Goal: Task Accomplishment & Management: Use online tool/utility

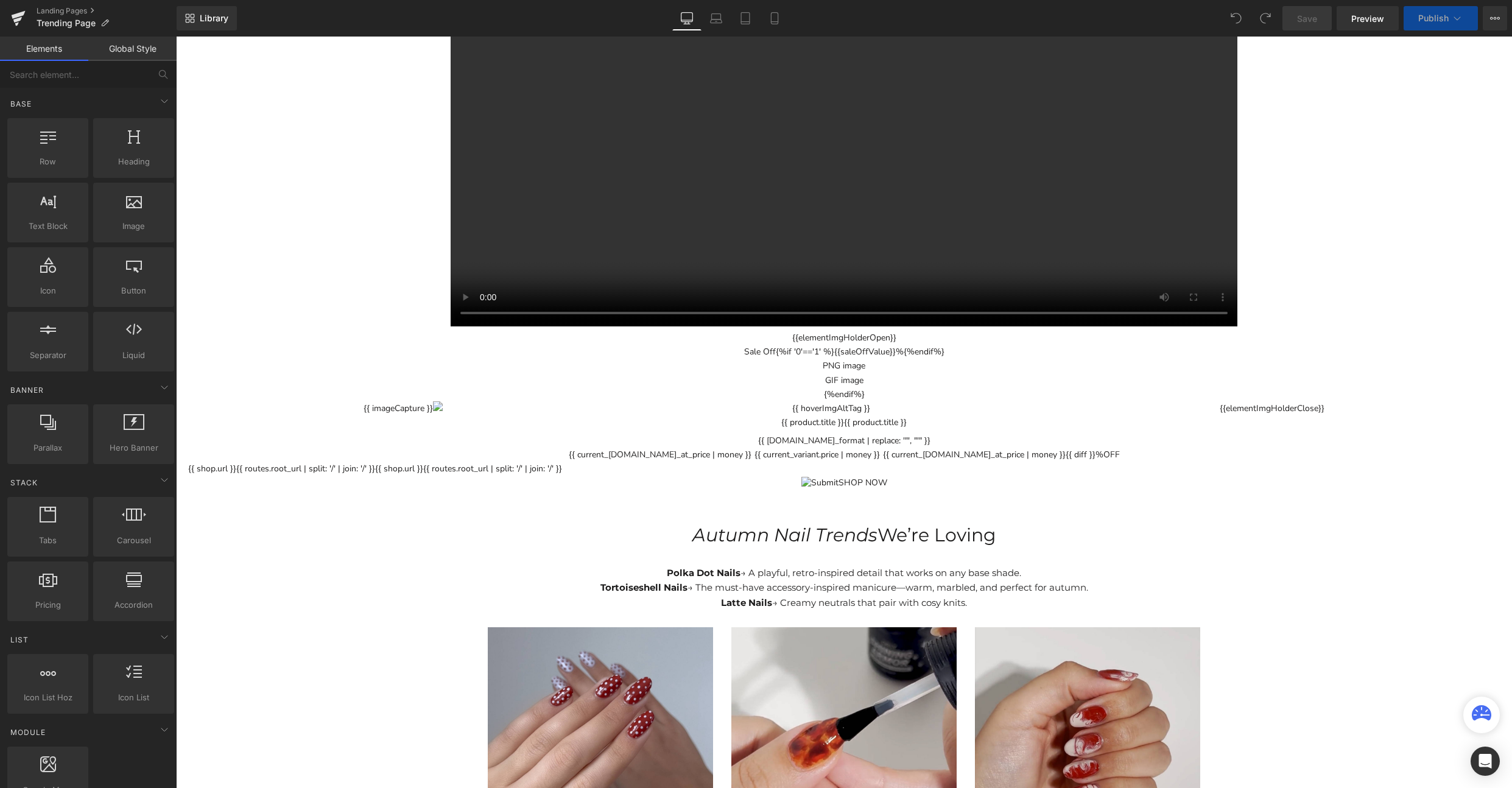
scroll to position [2472, 0]
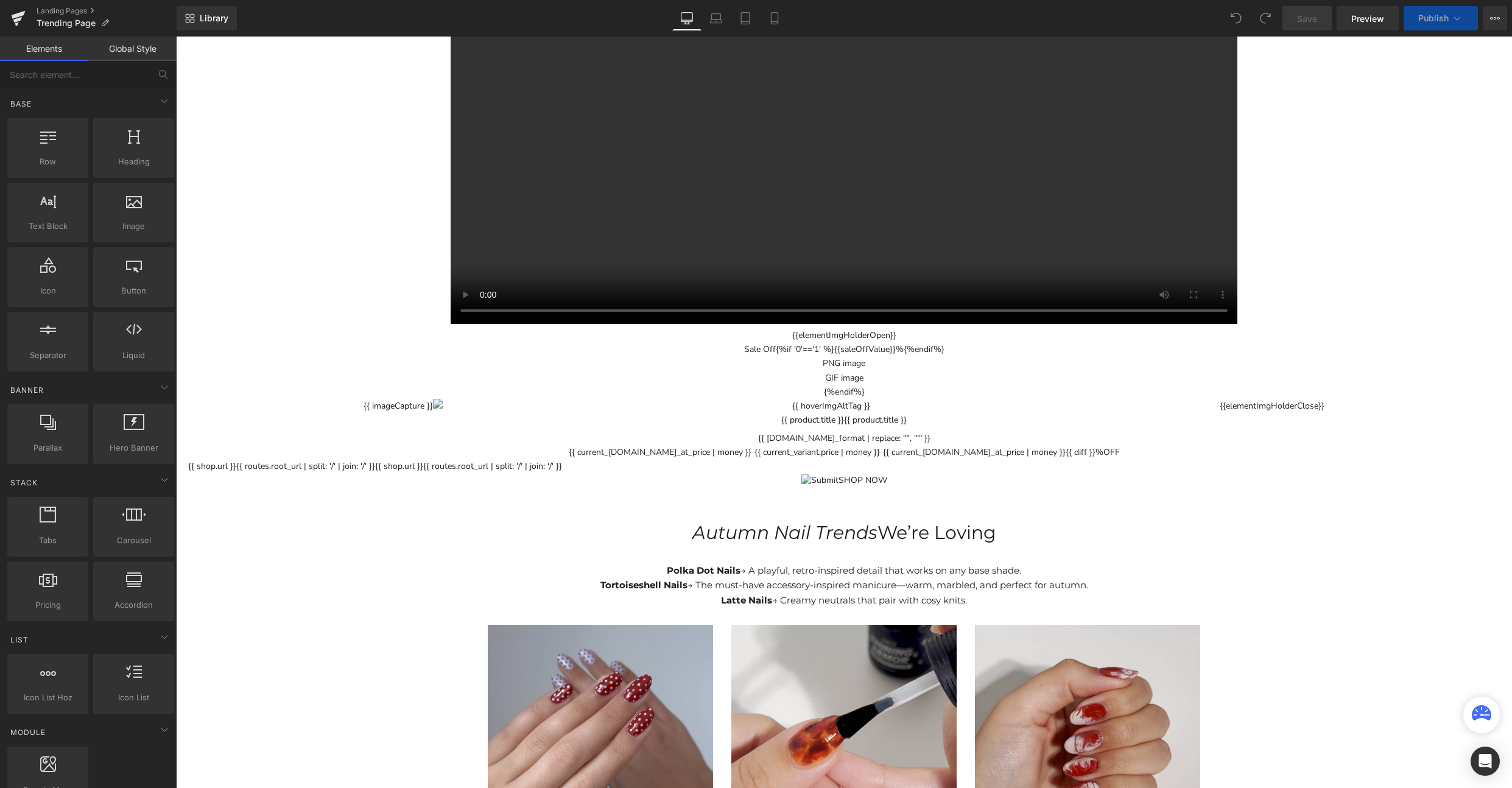
click at [886, 473] on div "SHOP NOW" at bounding box center [843, 480] width 1311 height 14
click at [365, 404] on div "Trending This Autumn 🍂 Pantone Colour of the Year: Mocha Mousse Inspired by Pan…" at bounding box center [844, 92] width 1336 height 4839
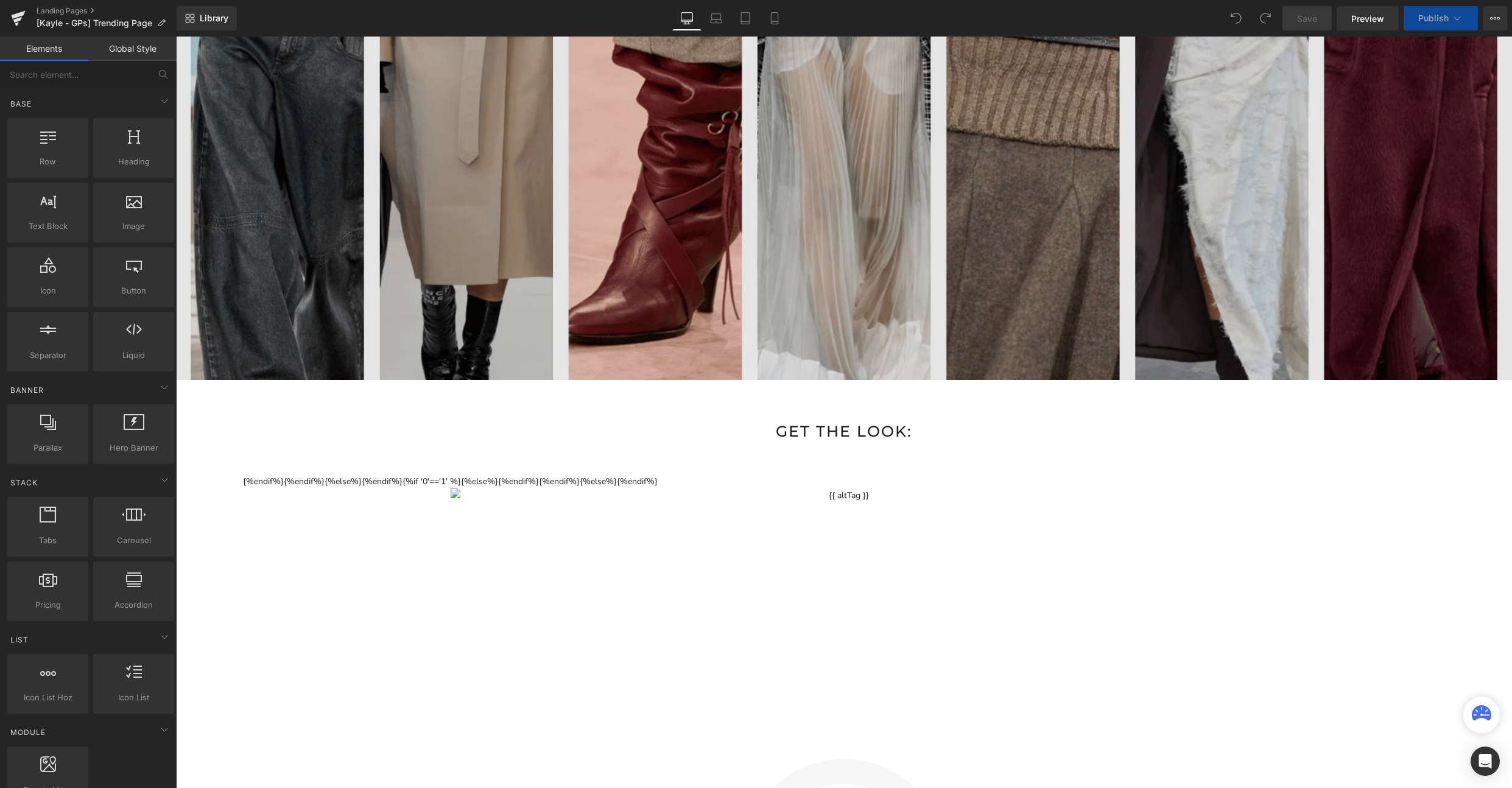
scroll to position [1377, 0]
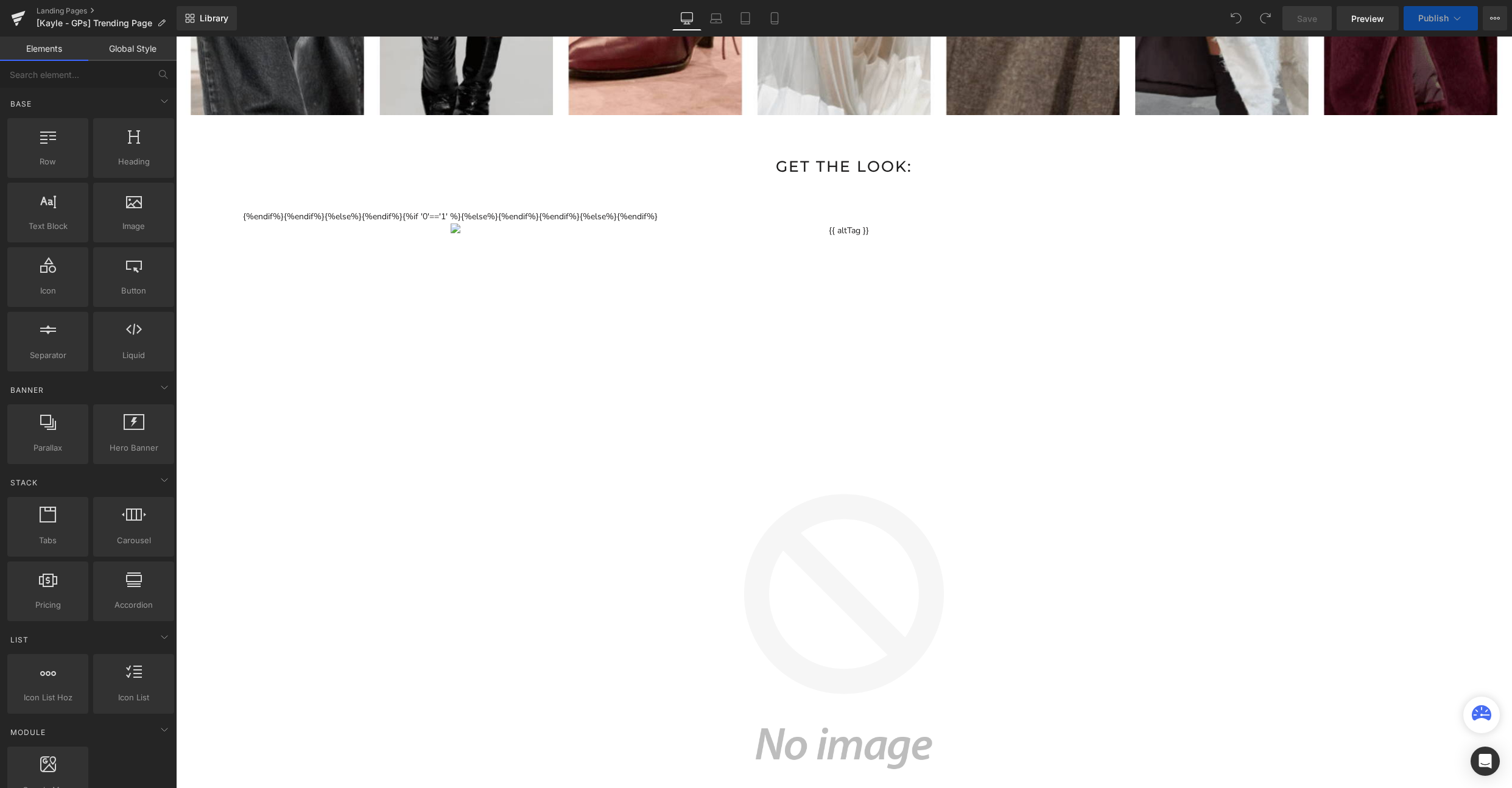
click at [724, 265] on button "3D model" at bounding box center [839, 705] width 1302 height 990
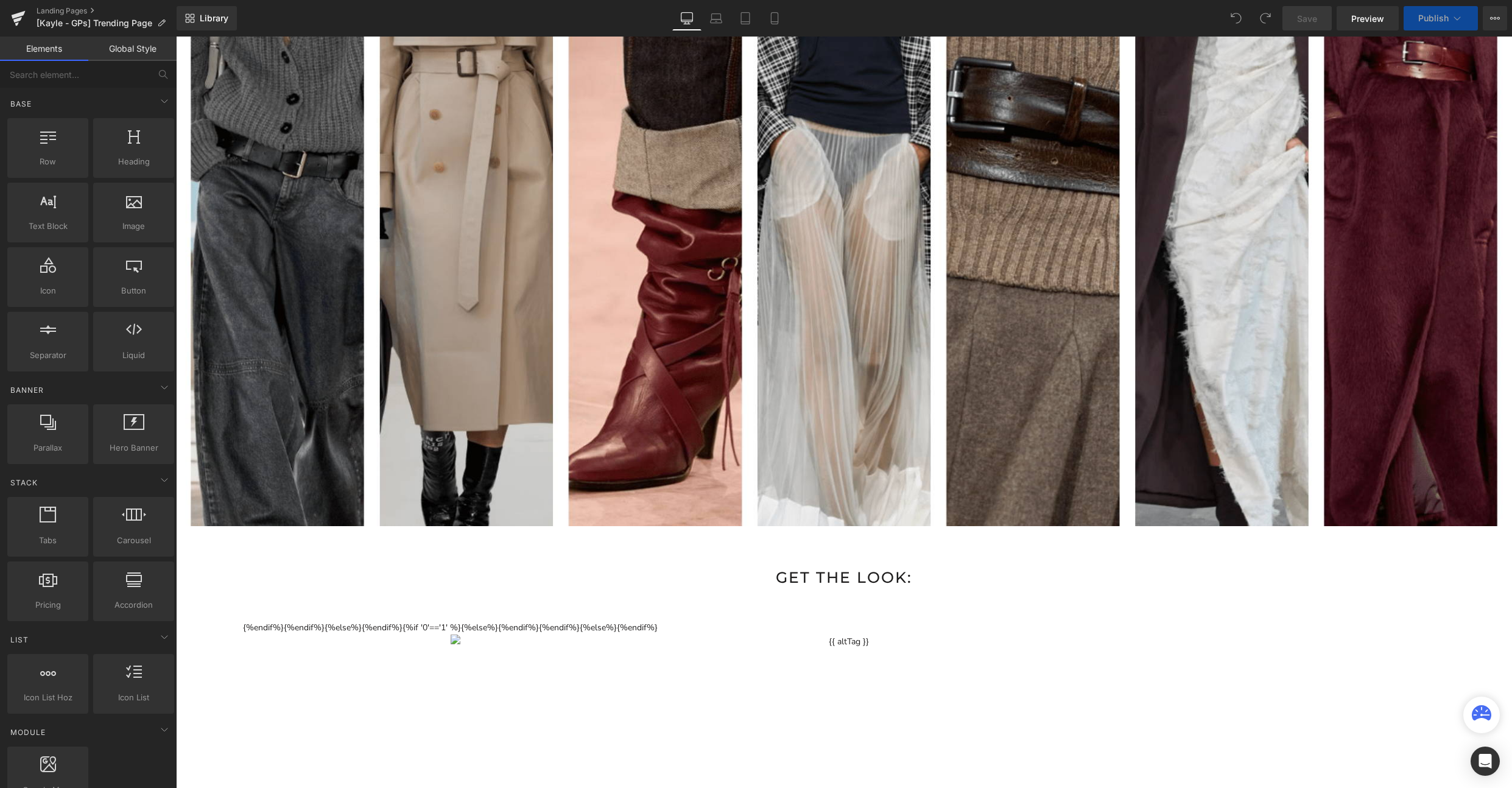
drag, startPoint x: 731, startPoint y: 615, endPoint x: 766, endPoint y: 588, distance: 44.2
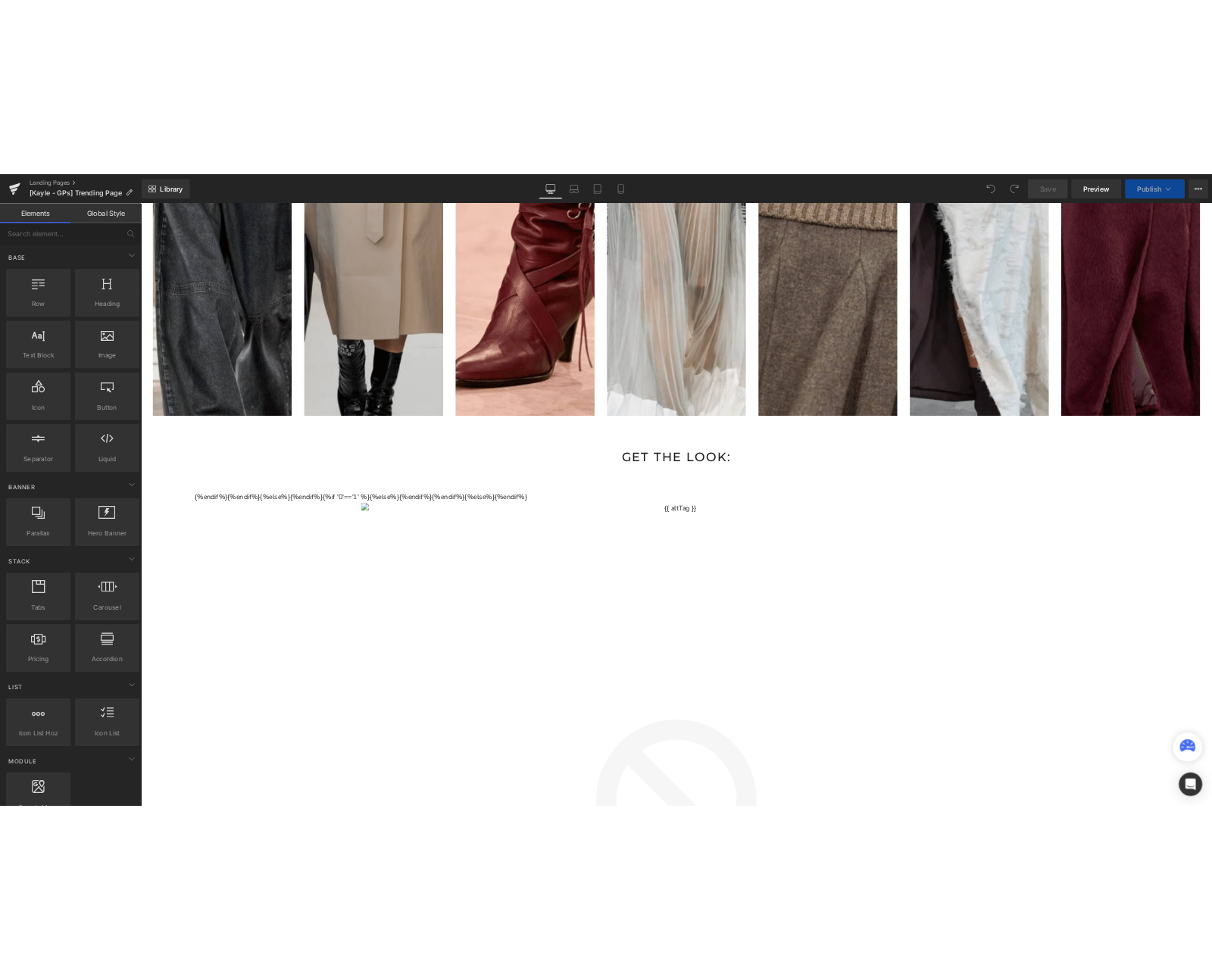
scroll to position [1526, 0]
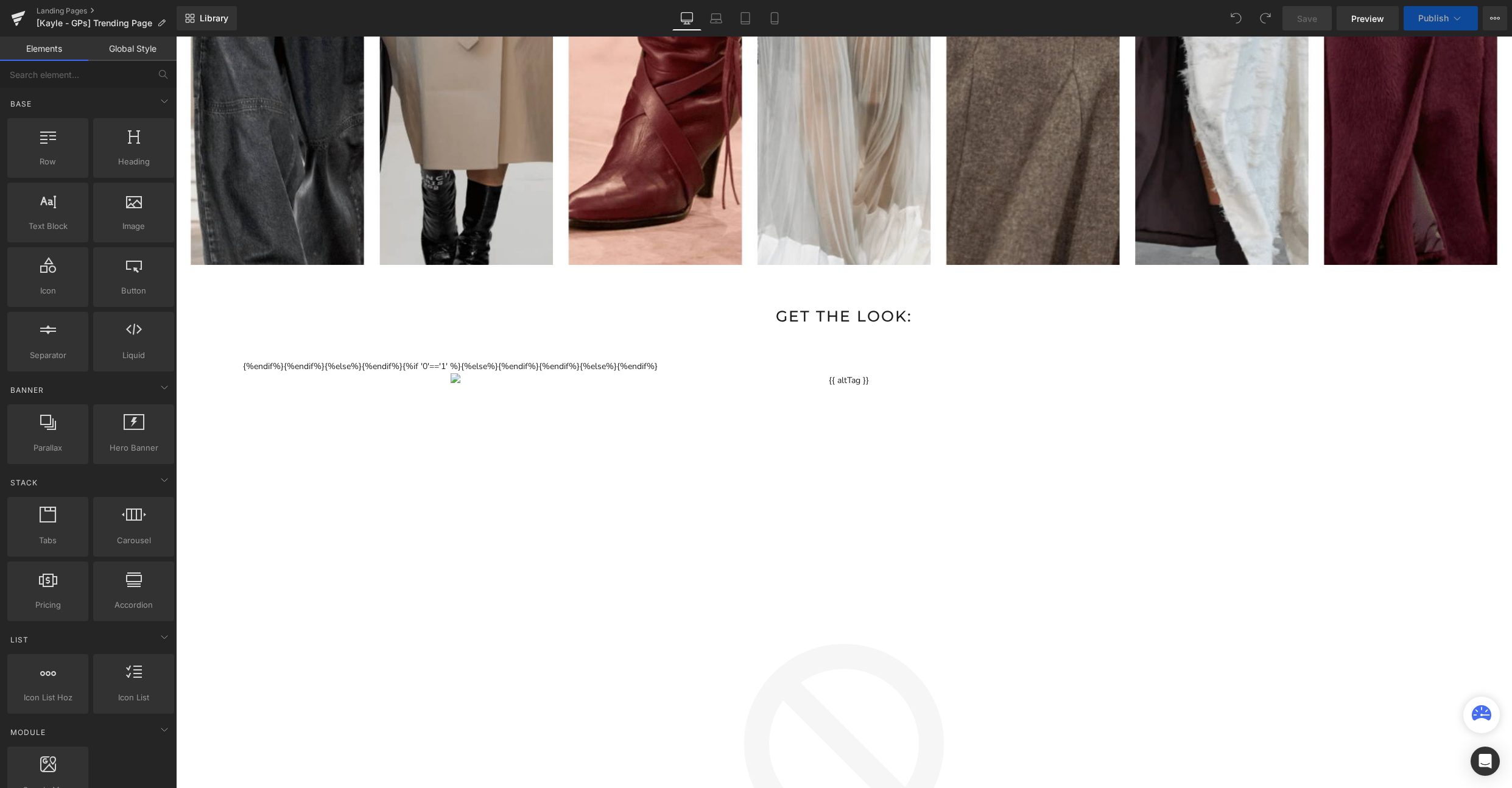
click at [1456, 19] on icon at bounding box center [1458, 18] width 7 height 4
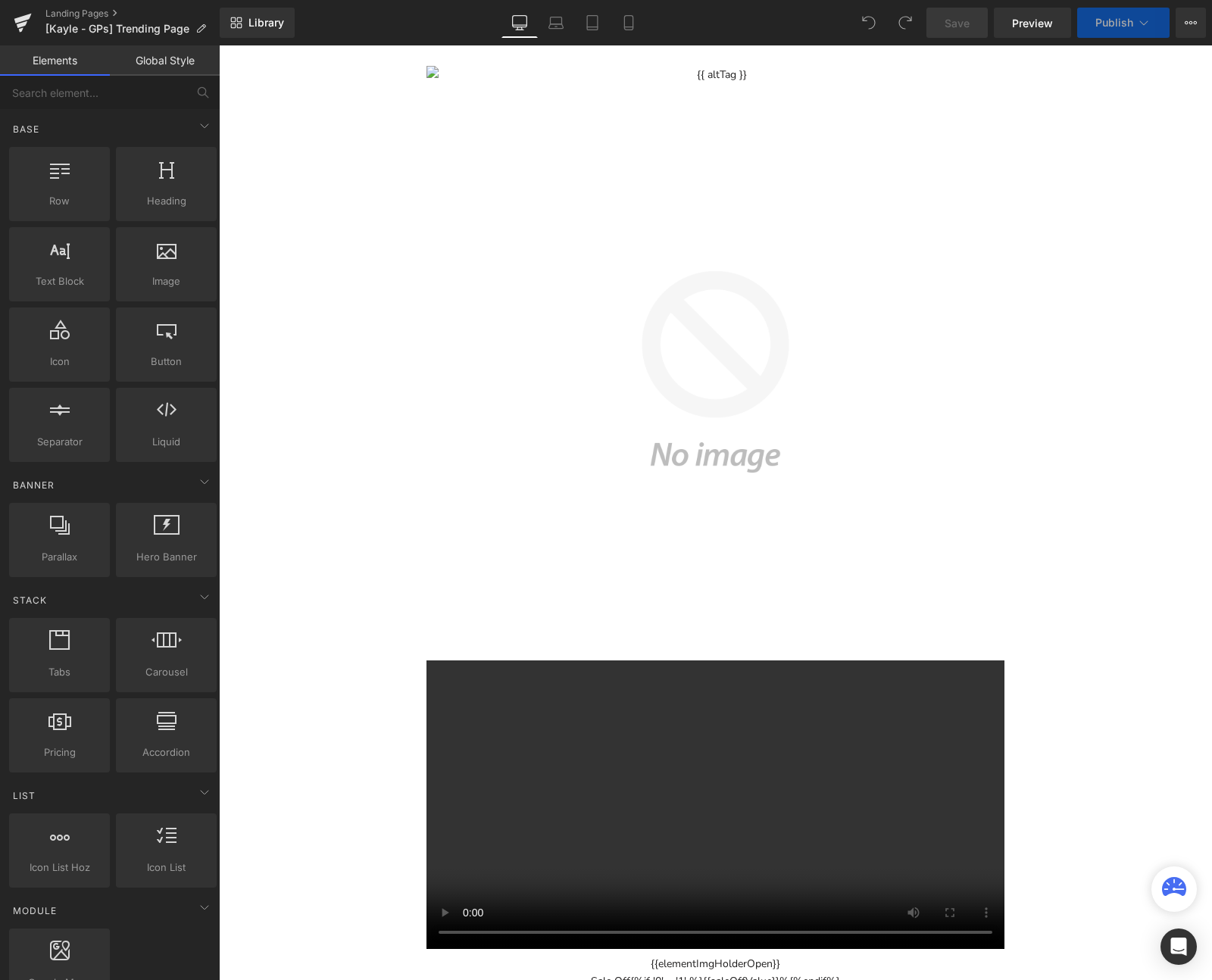
scroll to position [1703, 0]
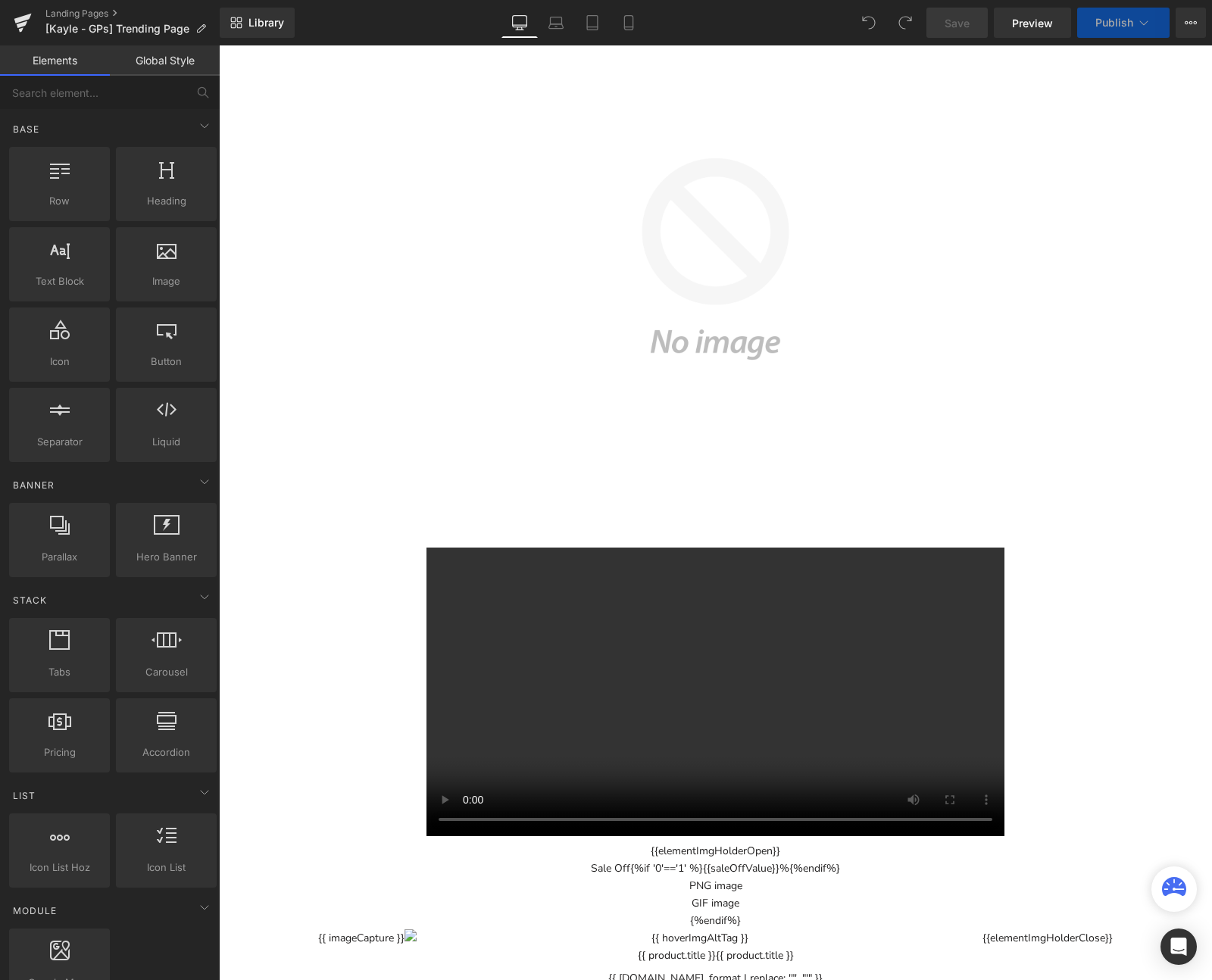
click at [762, 356] on button "3D model" at bounding box center [709, 342] width 951 height 848
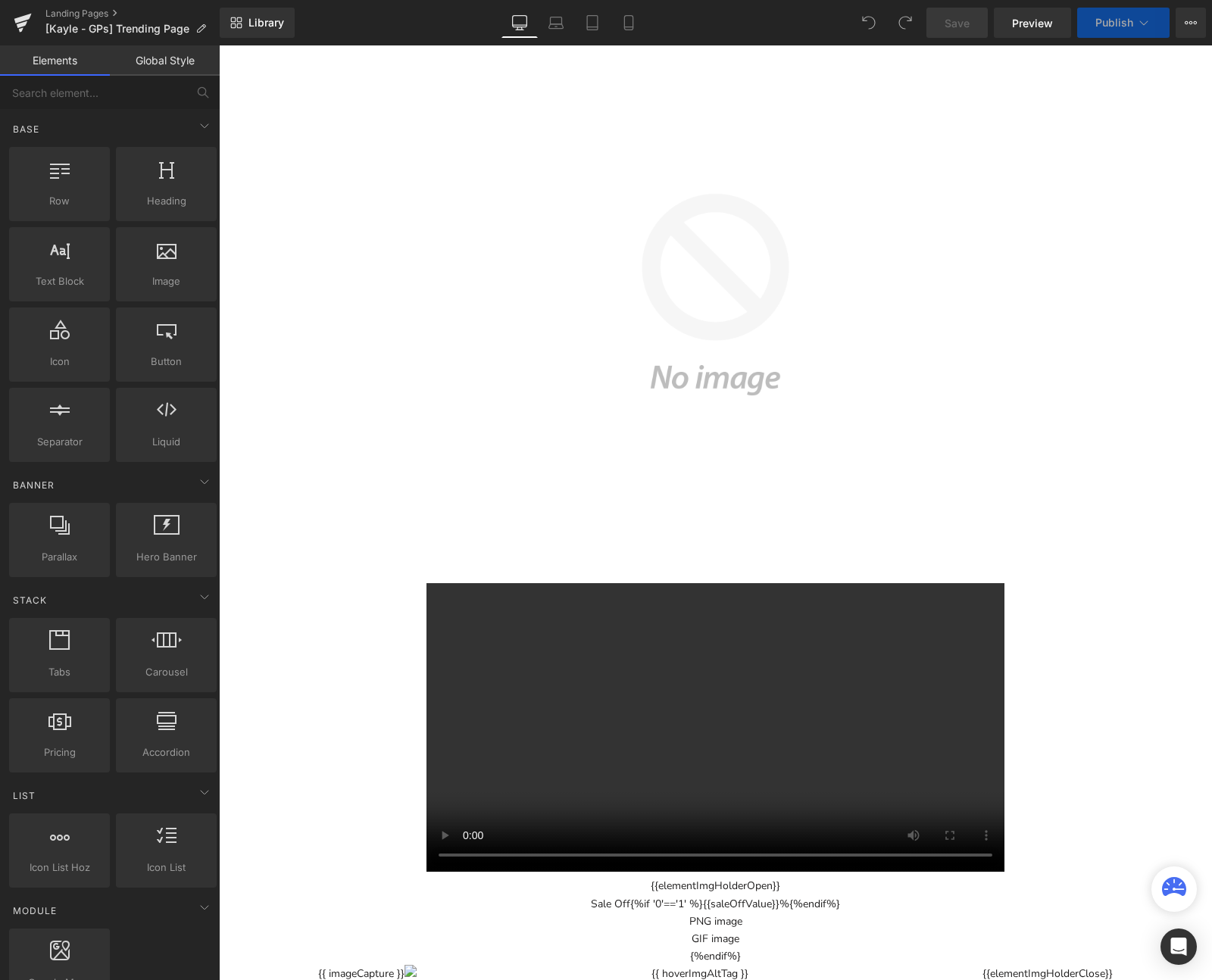
scroll to position [1309, 0]
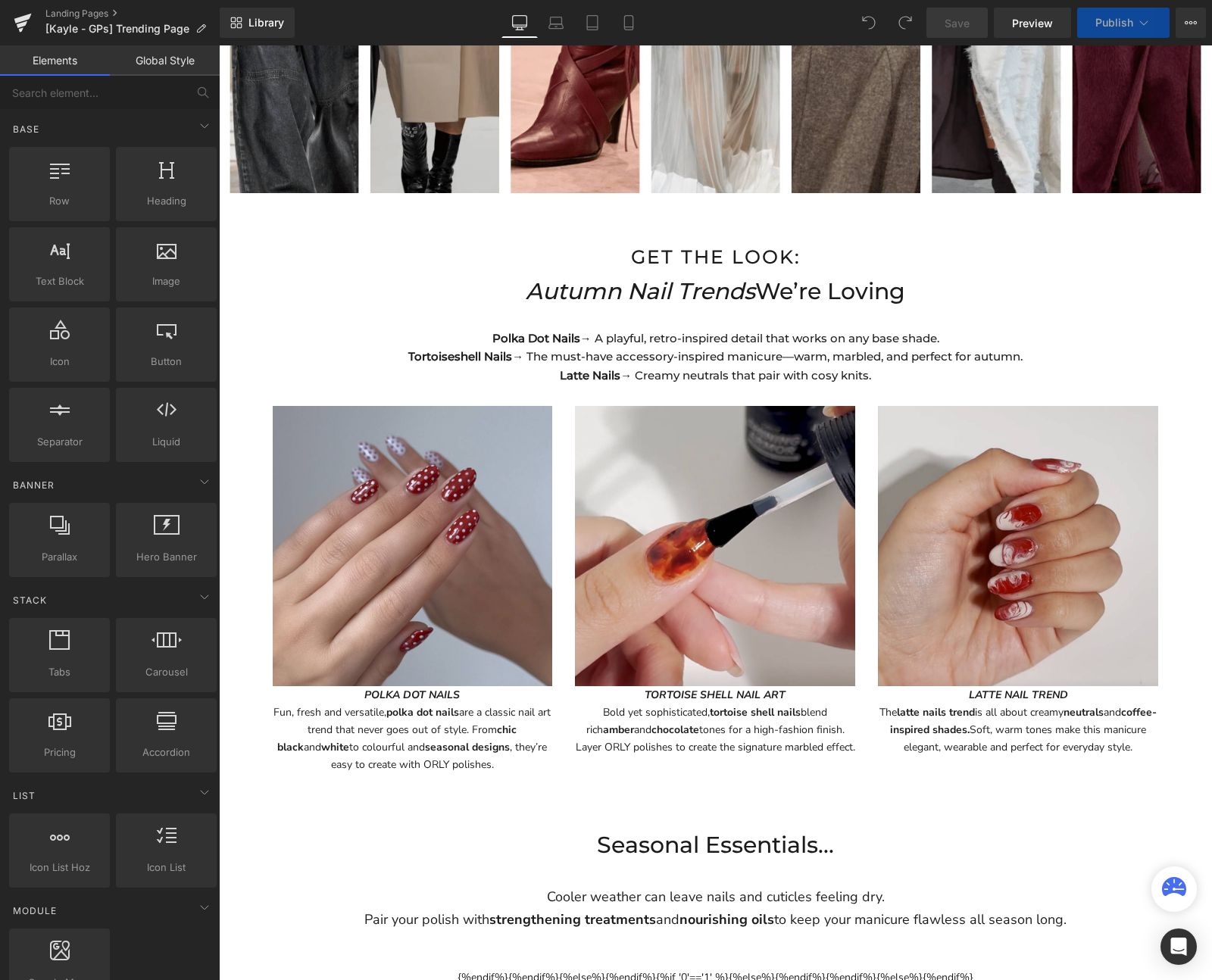
click at [843, 250] on p "GET THE LOOK:" at bounding box center [715, 257] width 993 height 31
click at [726, 300] on p "Autumn Nail Trends We’re Loving" at bounding box center [715, 291] width 993 height 38
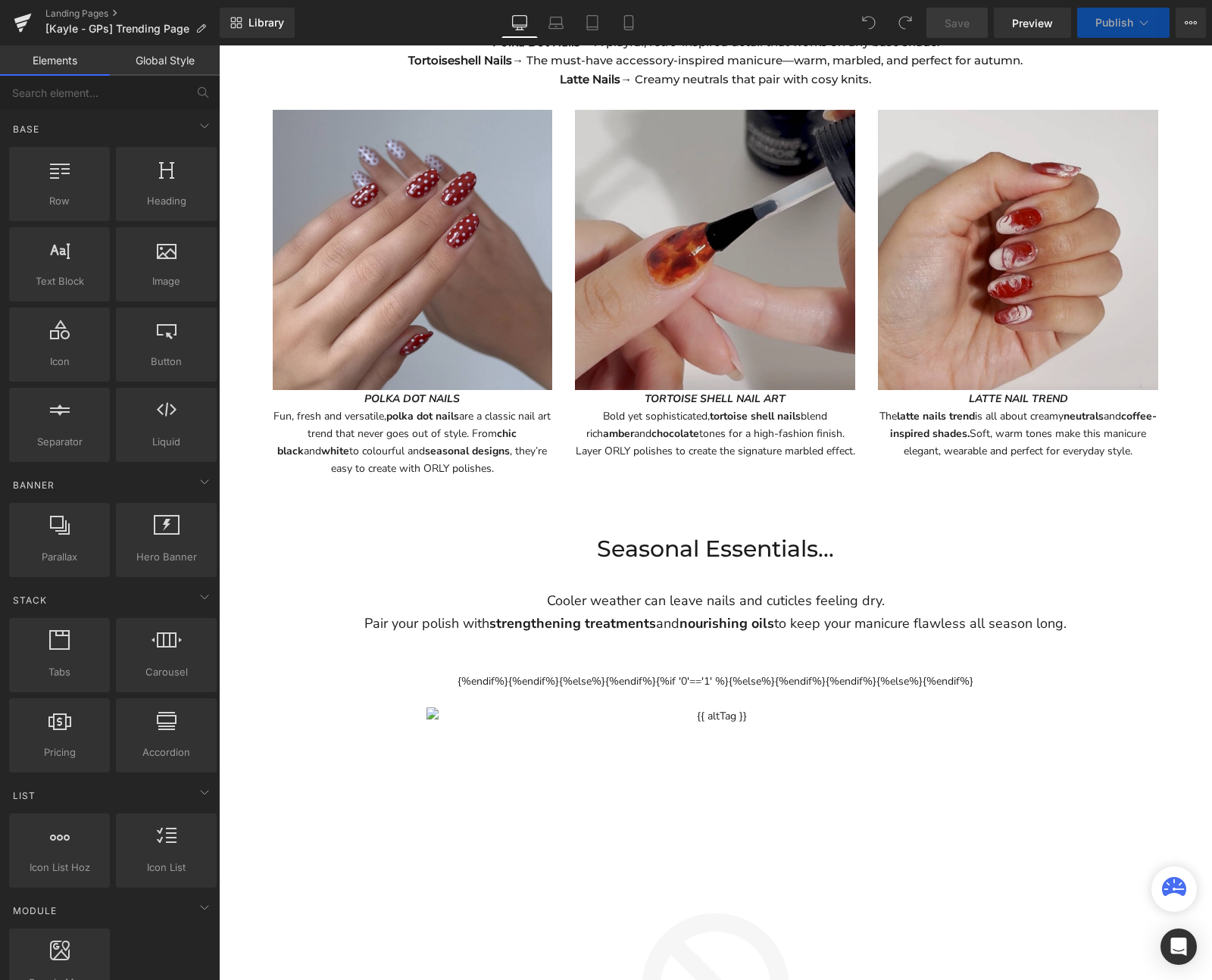
scroll to position [1277, 0]
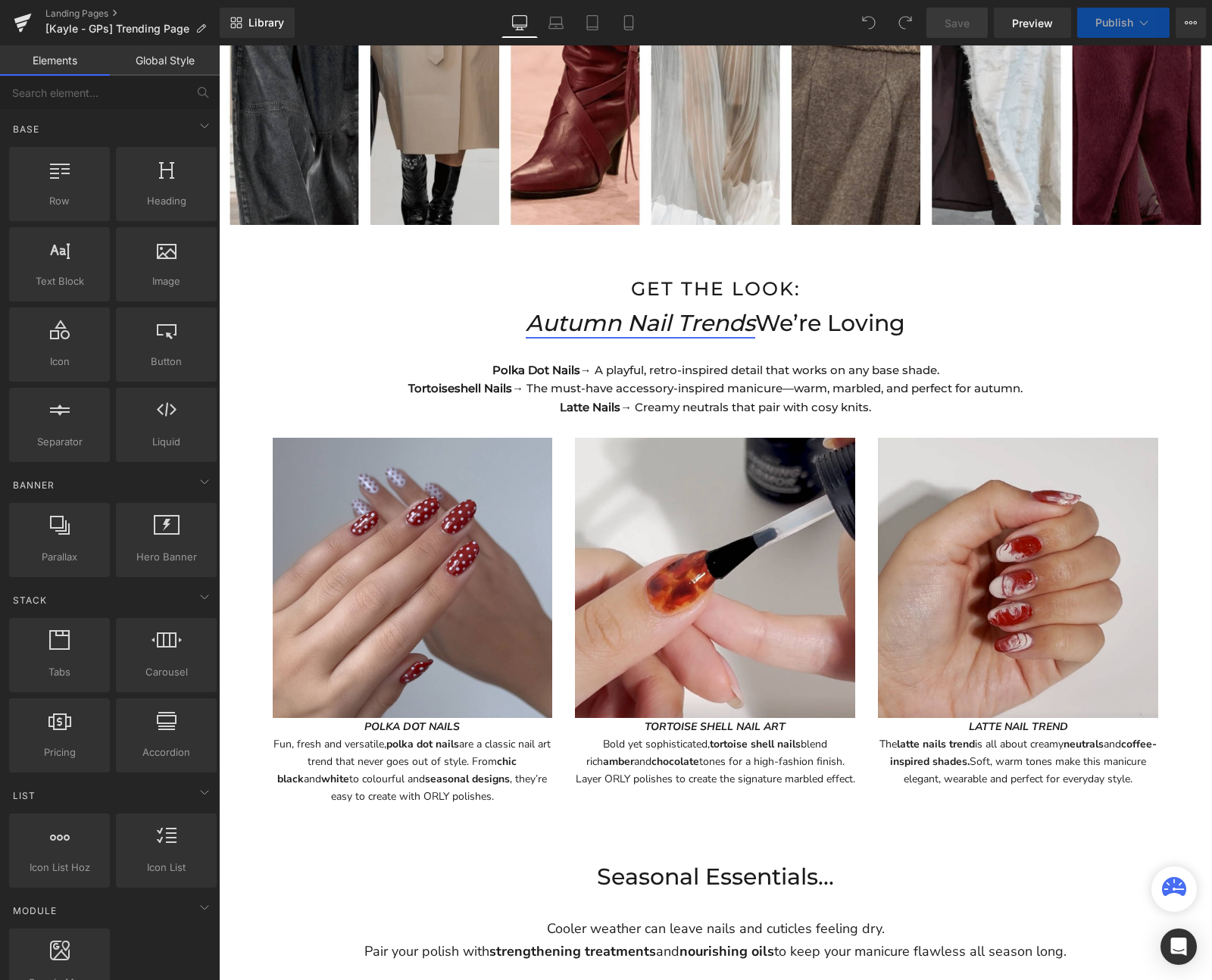
click at [693, 317] on icon "Autumn Nail Trends" at bounding box center [640, 323] width 229 height 28
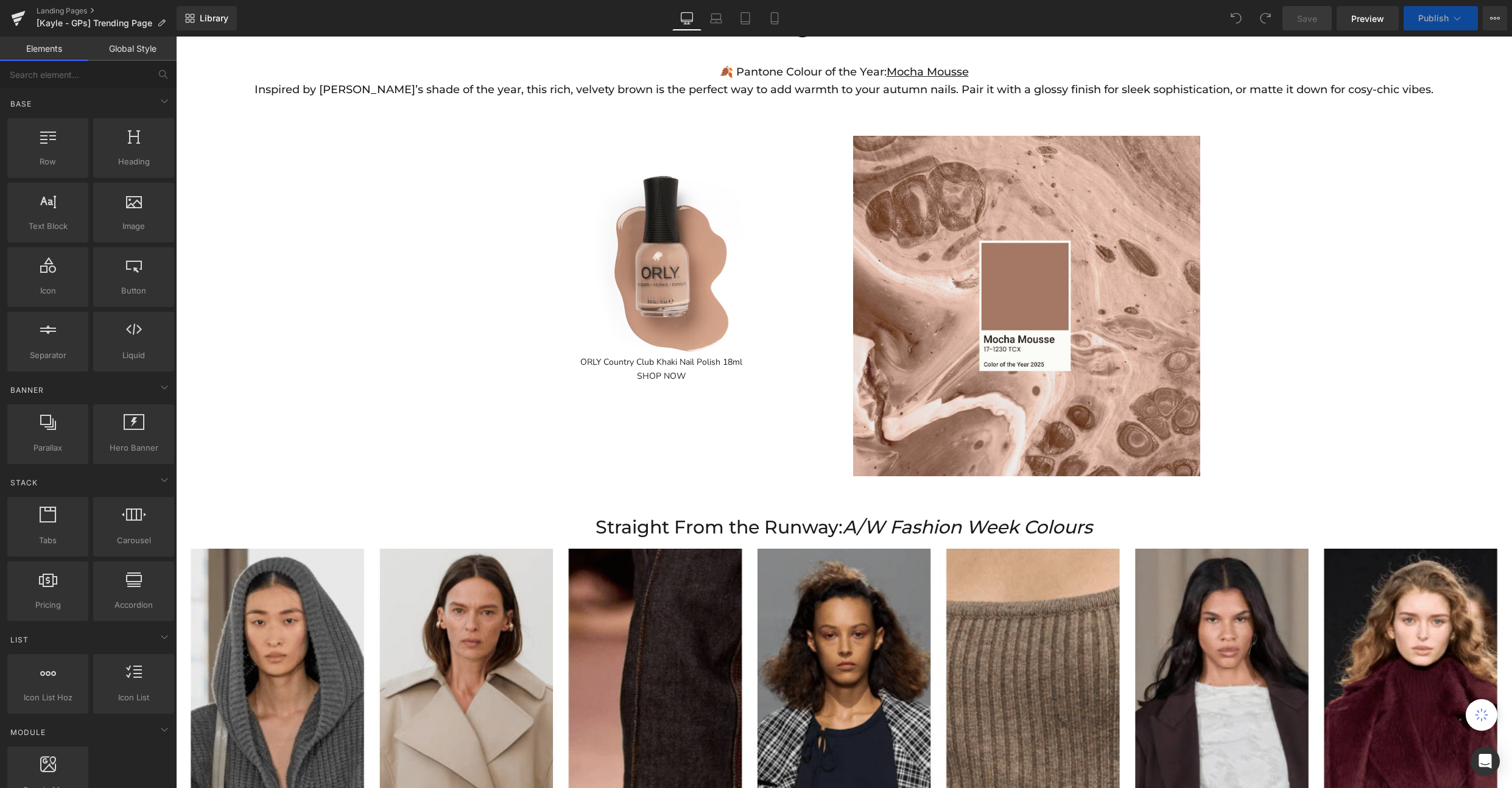
scroll to position [482, 0]
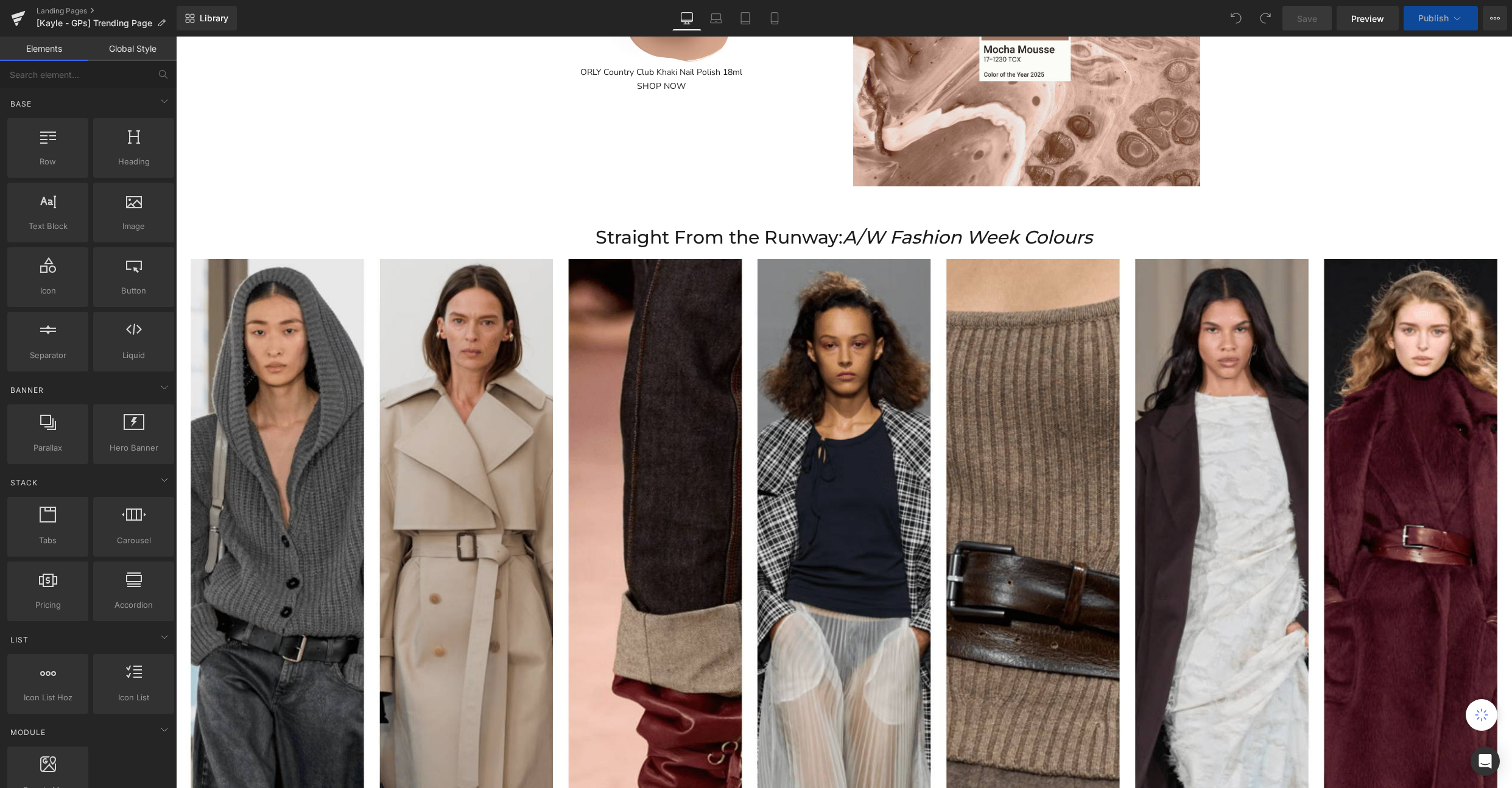
click at [757, 239] on p "Straight From the Runway: A/W Fashion Week Colours" at bounding box center [844, 237] width 1336 height 30
click at [722, 13] on icon at bounding box center [716, 18] width 12 height 12
click at [722, 26] on link "Laptop" at bounding box center [716, 18] width 30 height 25
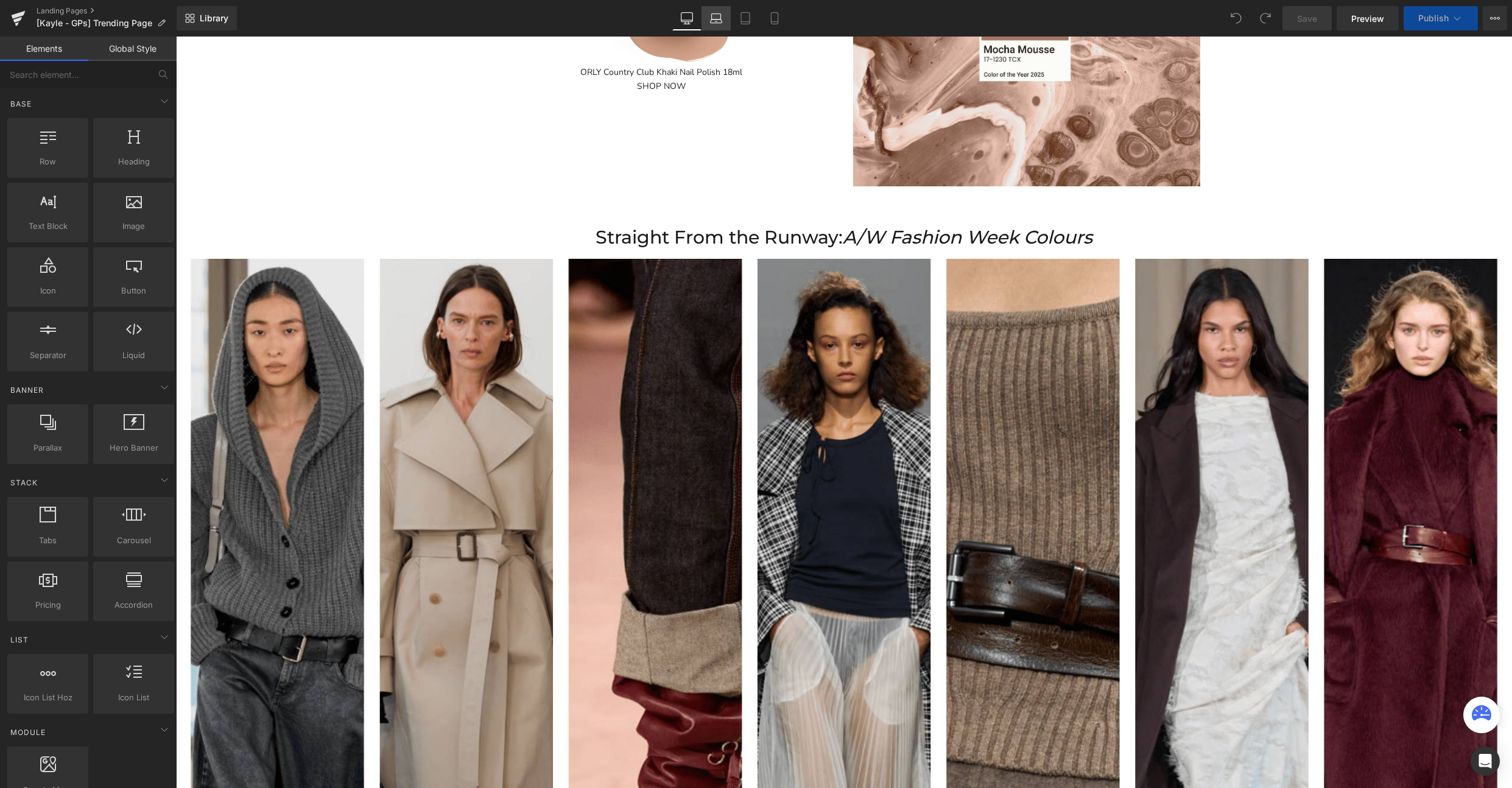
click at [722, 26] on link "Laptop" at bounding box center [716, 18] width 30 height 25
click at [116, 53] on link "Global Style" at bounding box center [132, 49] width 88 height 25
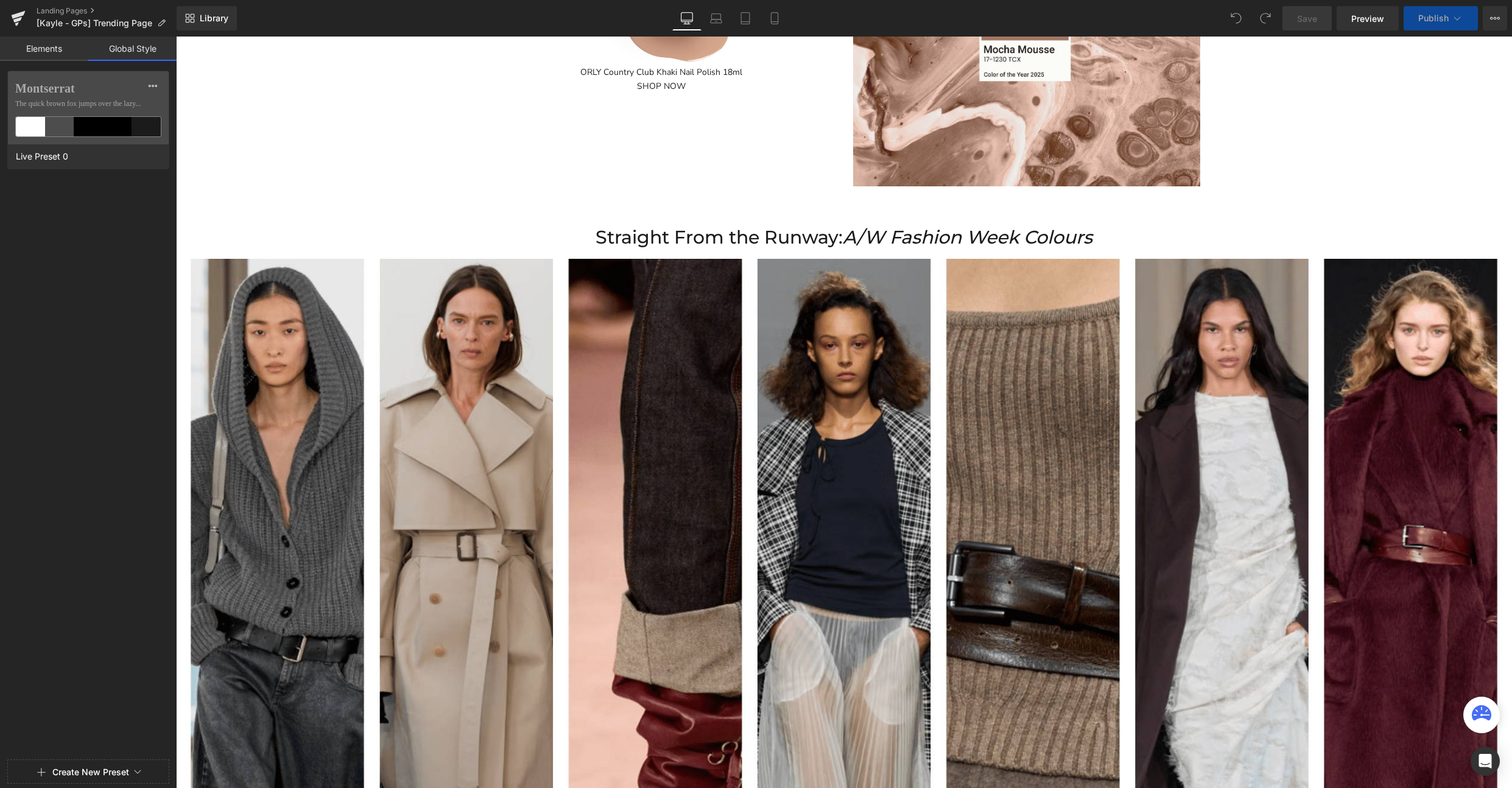
click at [56, 49] on link "Elements" at bounding box center [44, 49] width 88 height 25
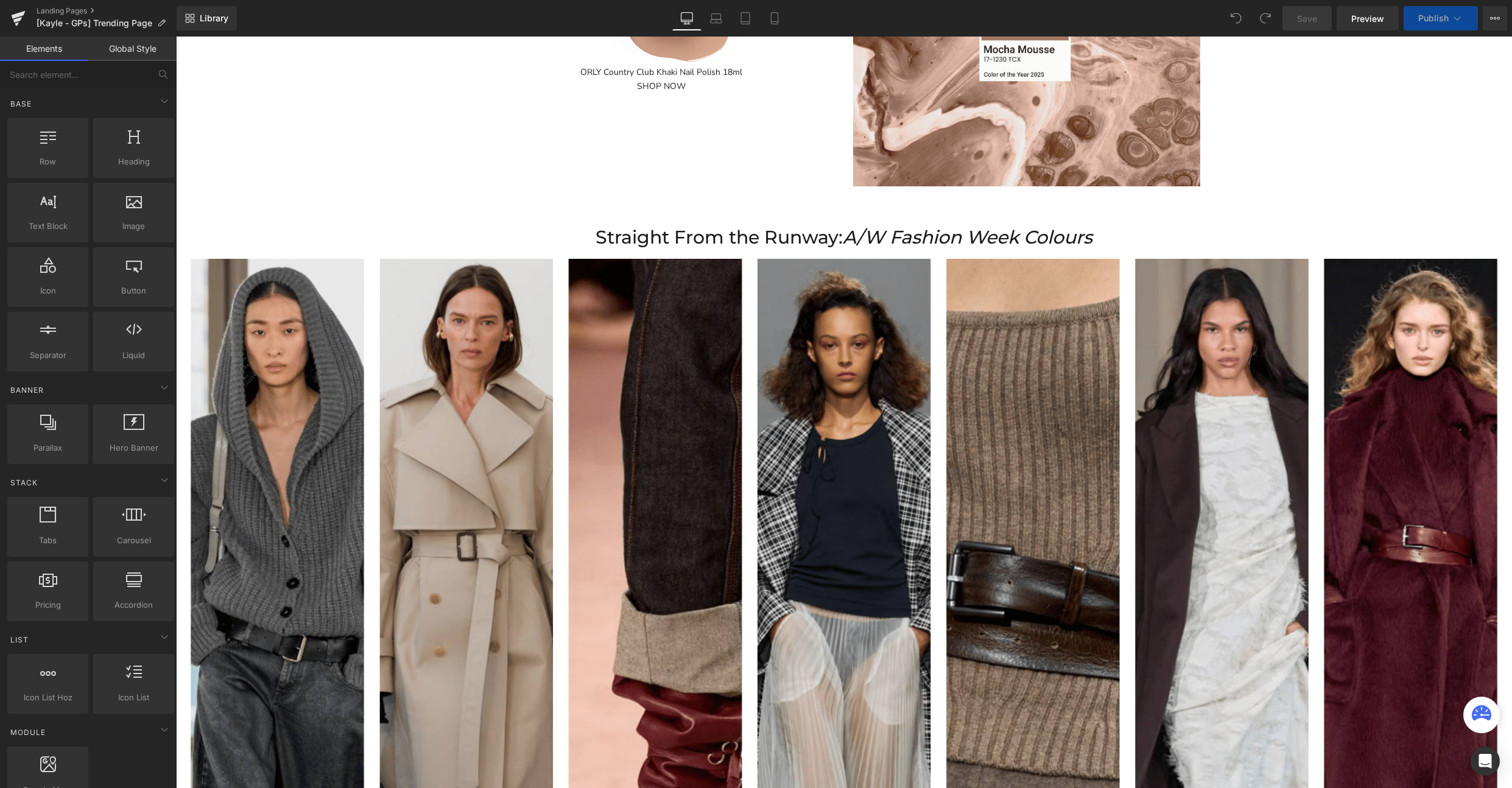
drag, startPoint x: 286, startPoint y: 187, endPoint x: 555, endPoint y: 196, distance: 269.2
drag, startPoint x: 309, startPoint y: 186, endPoint x: 579, endPoint y: 157, distance: 271.6
click at [713, 21] on icon at bounding box center [716, 18] width 12 height 12
click at [737, 20] on link "Tablet" at bounding box center [745, 18] width 30 height 25
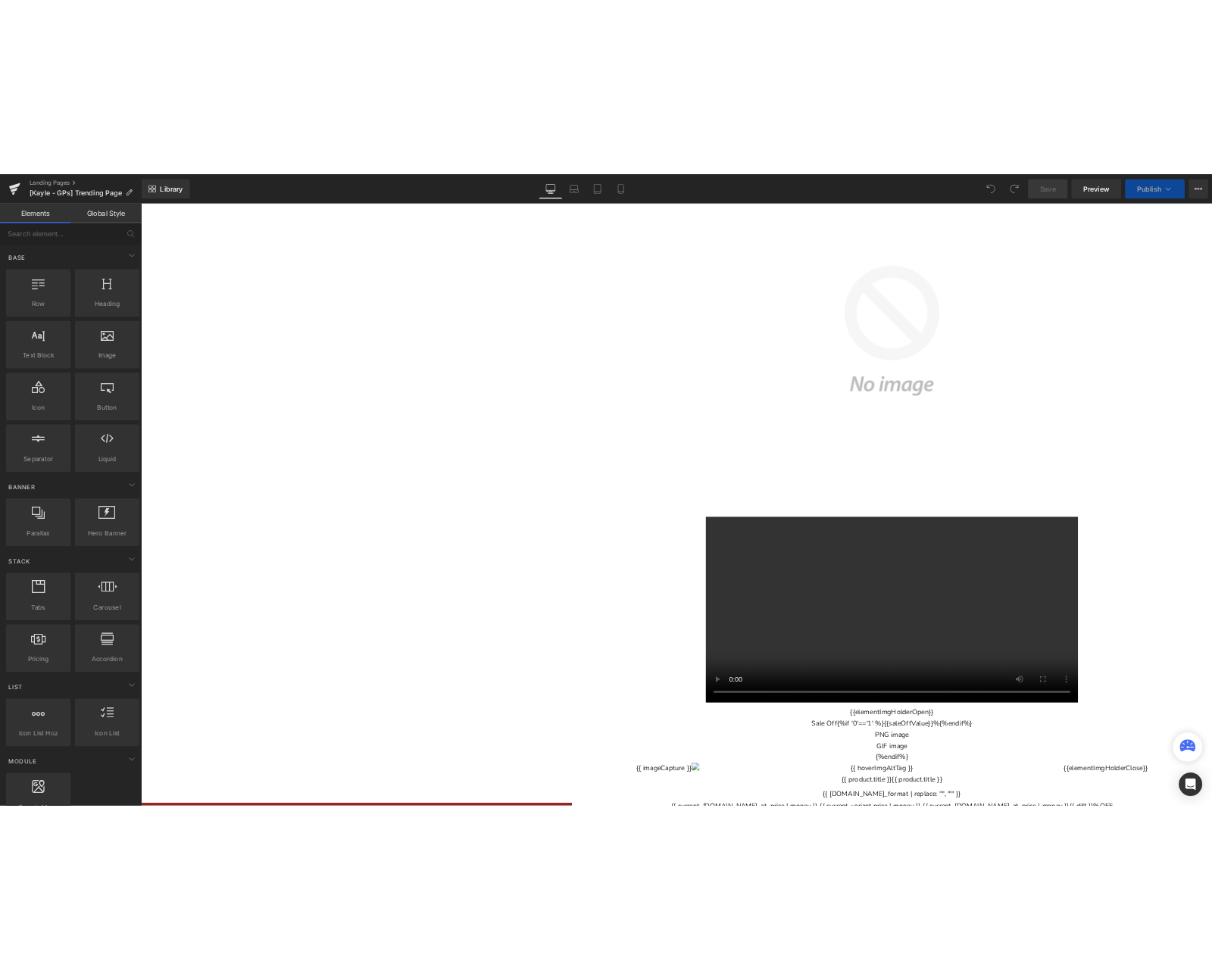
scroll to position [1262, 0]
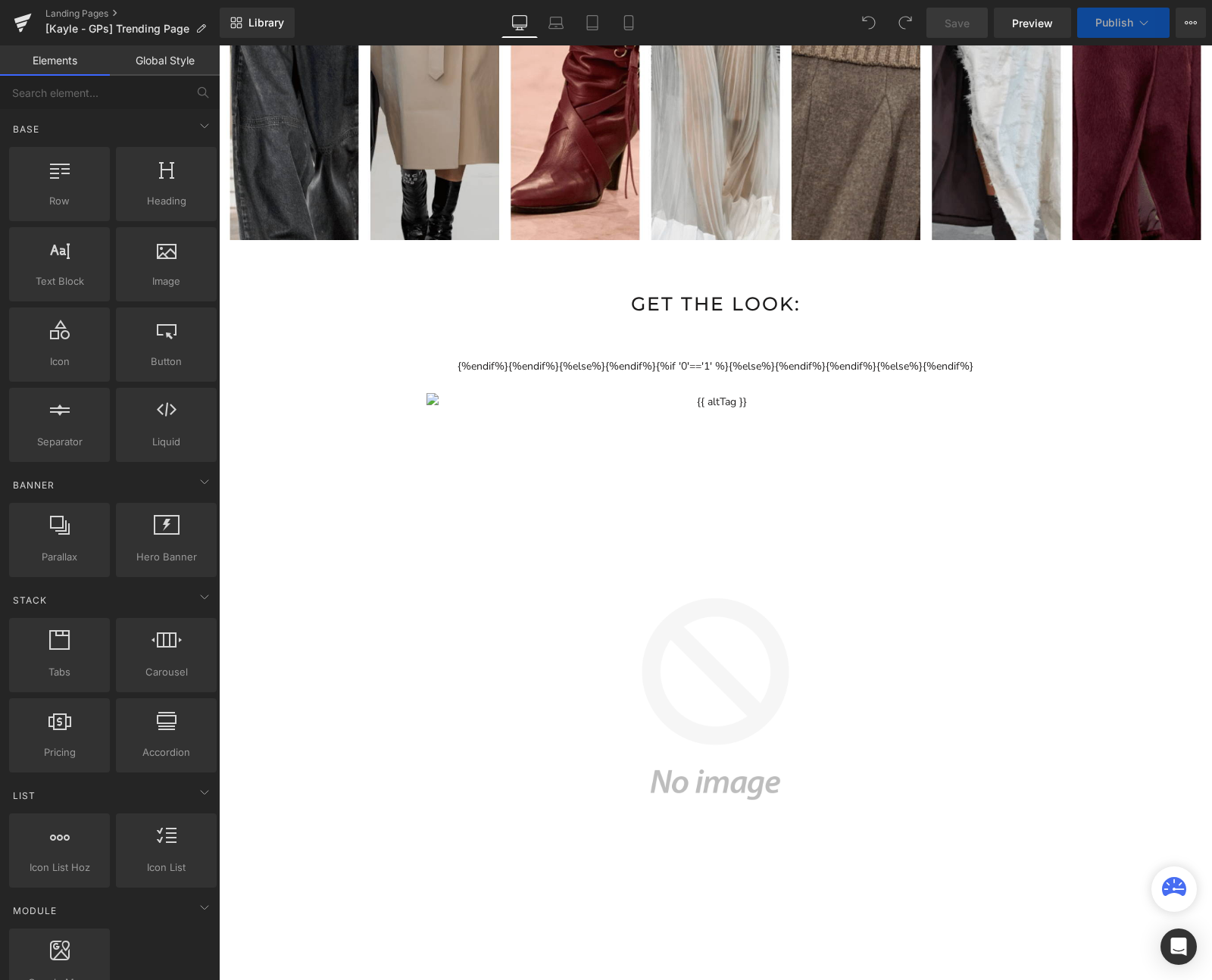
click at [1128, 14] on button "Publish" at bounding box center [1124, 23] width 93 height 31
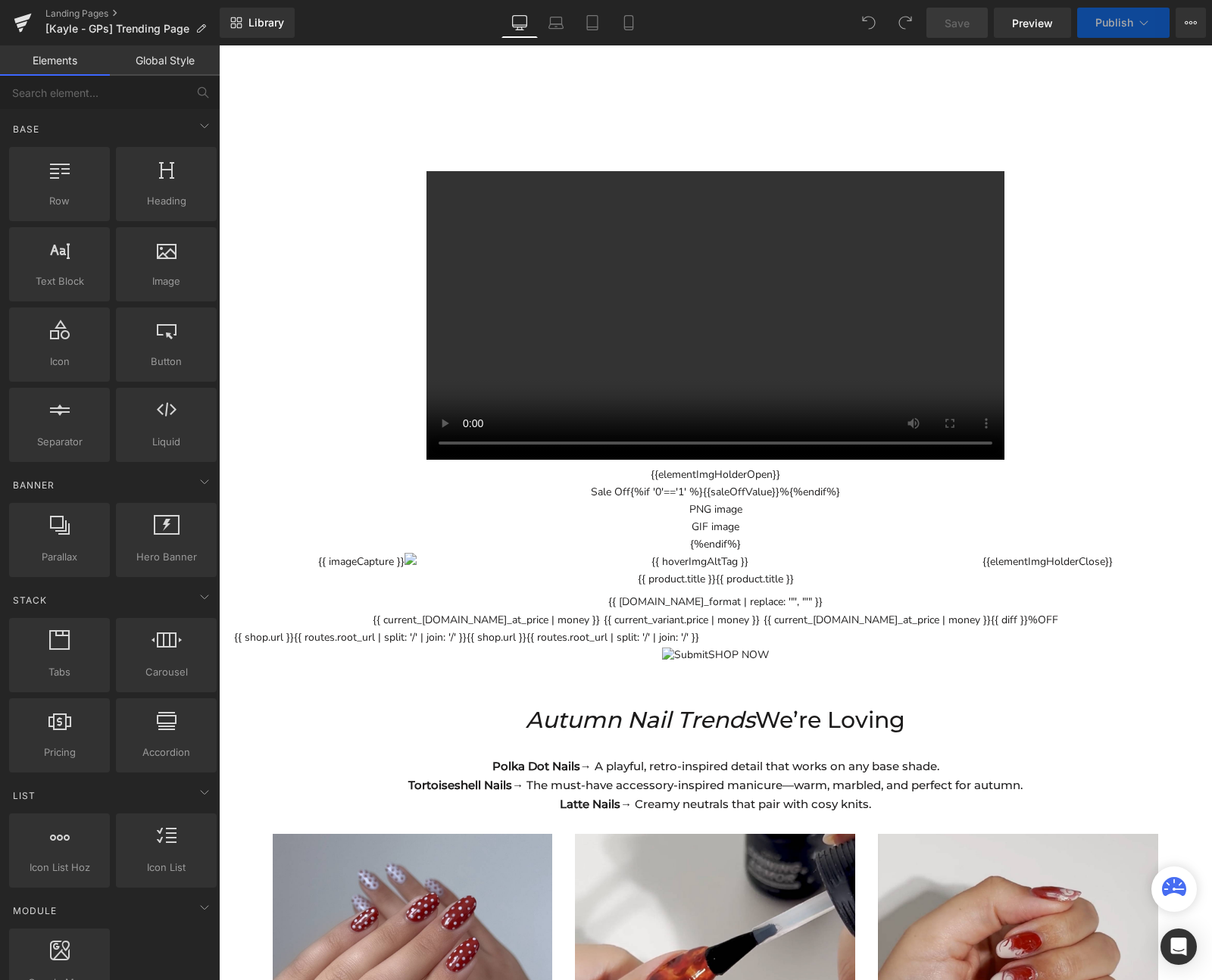
scroll to position [2080, 0]
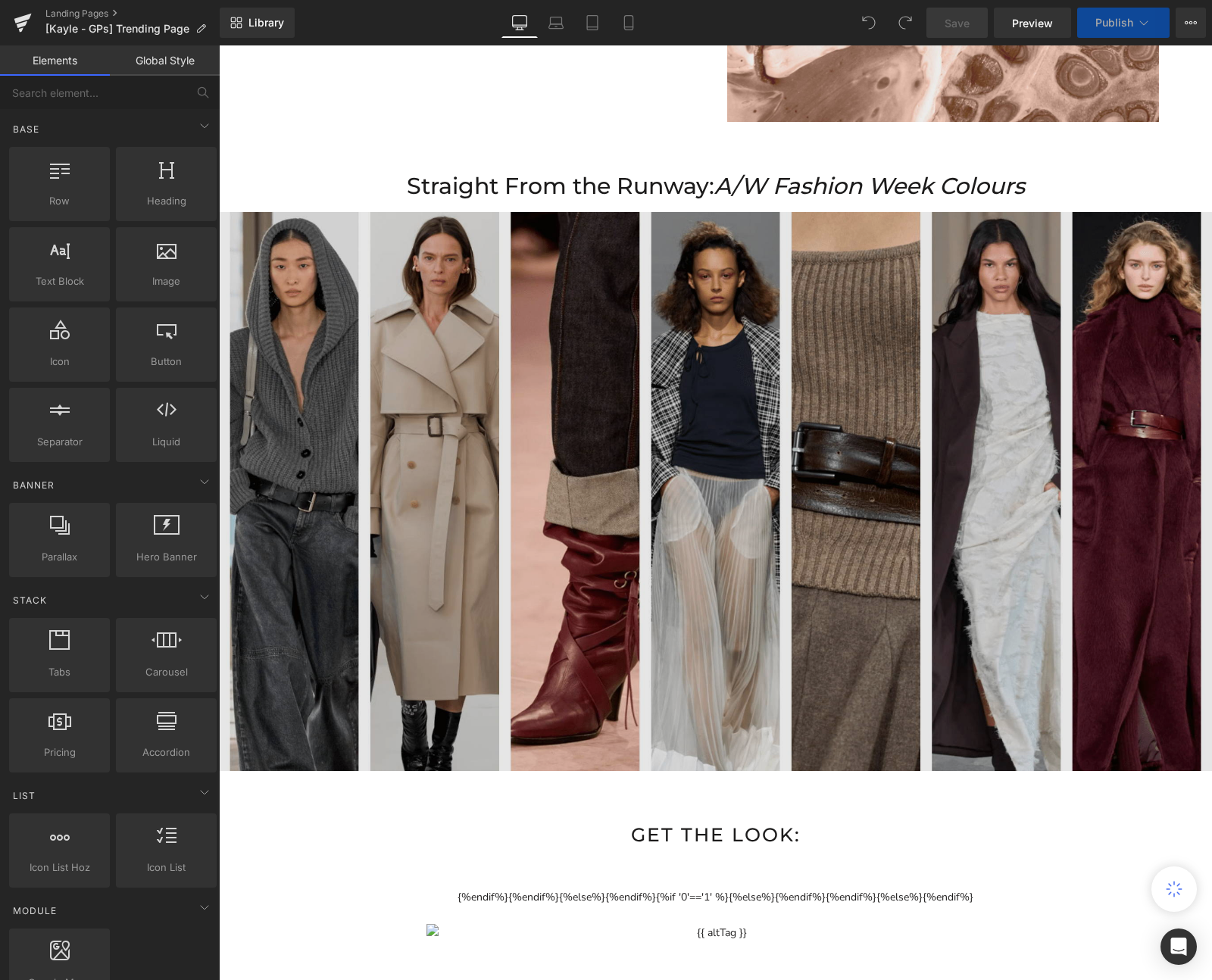
scroll to position [1367, 0]
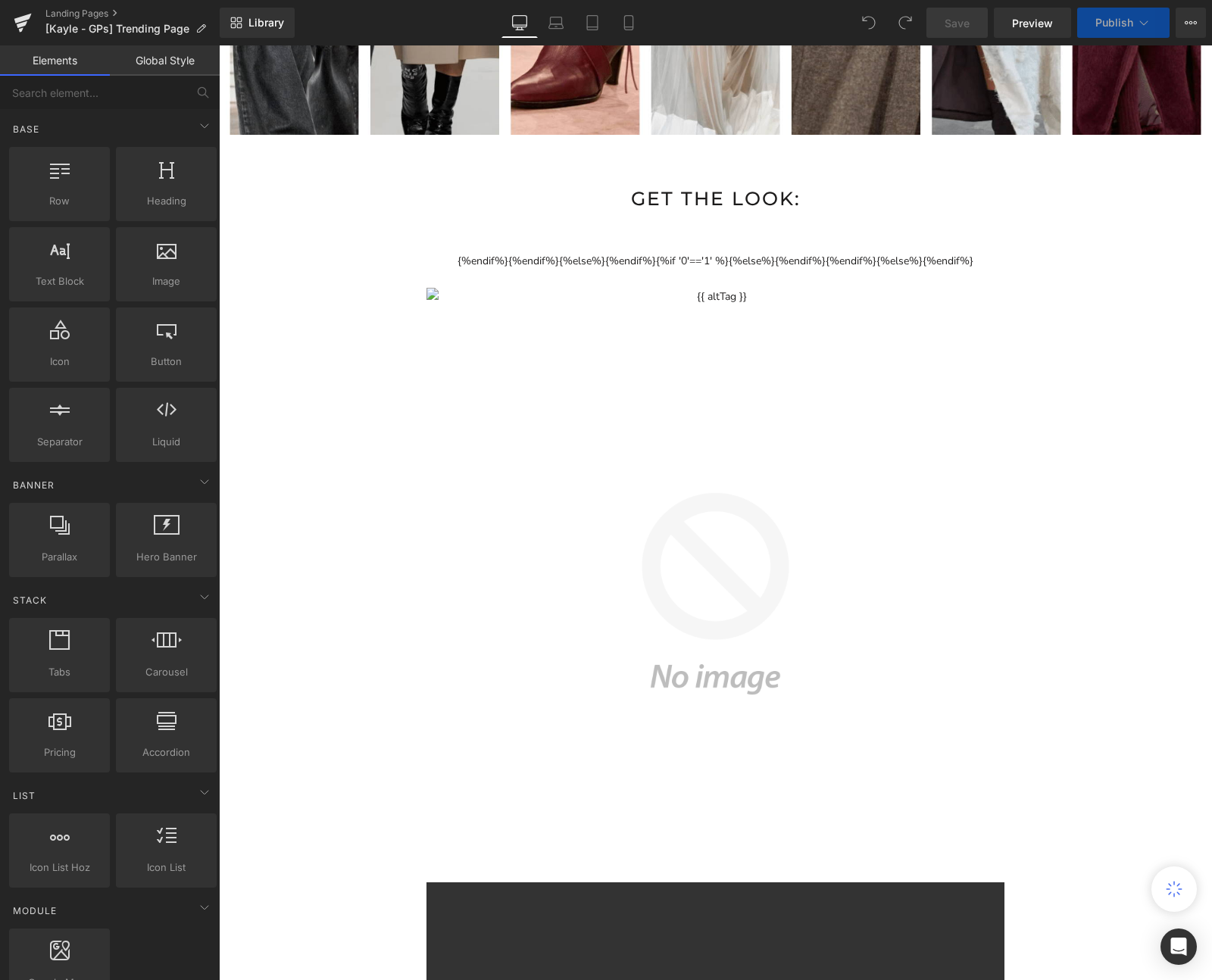
click at [933, 306] on div at bounding box center [709, 676] width 951 height 848
click at [925, 237] on div "{%endif%}{%endif%}{%else%}{%endif%}{%if '0'=='1' %}{%else%}{%endif%}{%endif%}{%…" at bounding box center [715, 814] width 993 height 1153
click at [898, 293] on div at bounding box center [709, 676] width 951 height 848
click at [899, 286] on div at bounding box center [709, 676] width 951 height 848
click at [811, 490] on div at bounding box center [709, 676] width 951 height 848
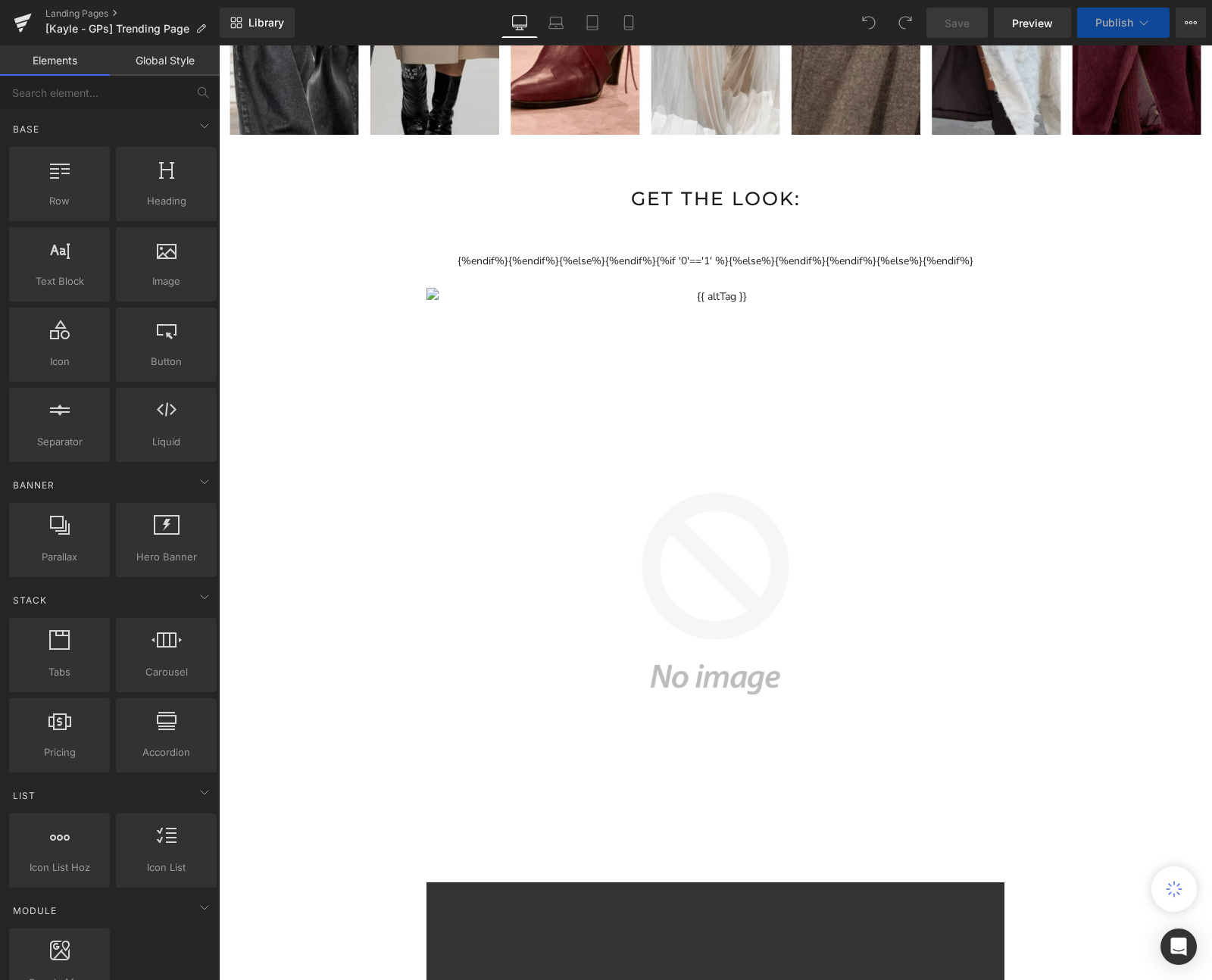
drag, startPoint x: 801, startPoint y: 505, endPoint x: 891, endPoint y: 490, distance: 91.2
click at [804, 505] on div at bounding box center [709, 676] width 951 height 848
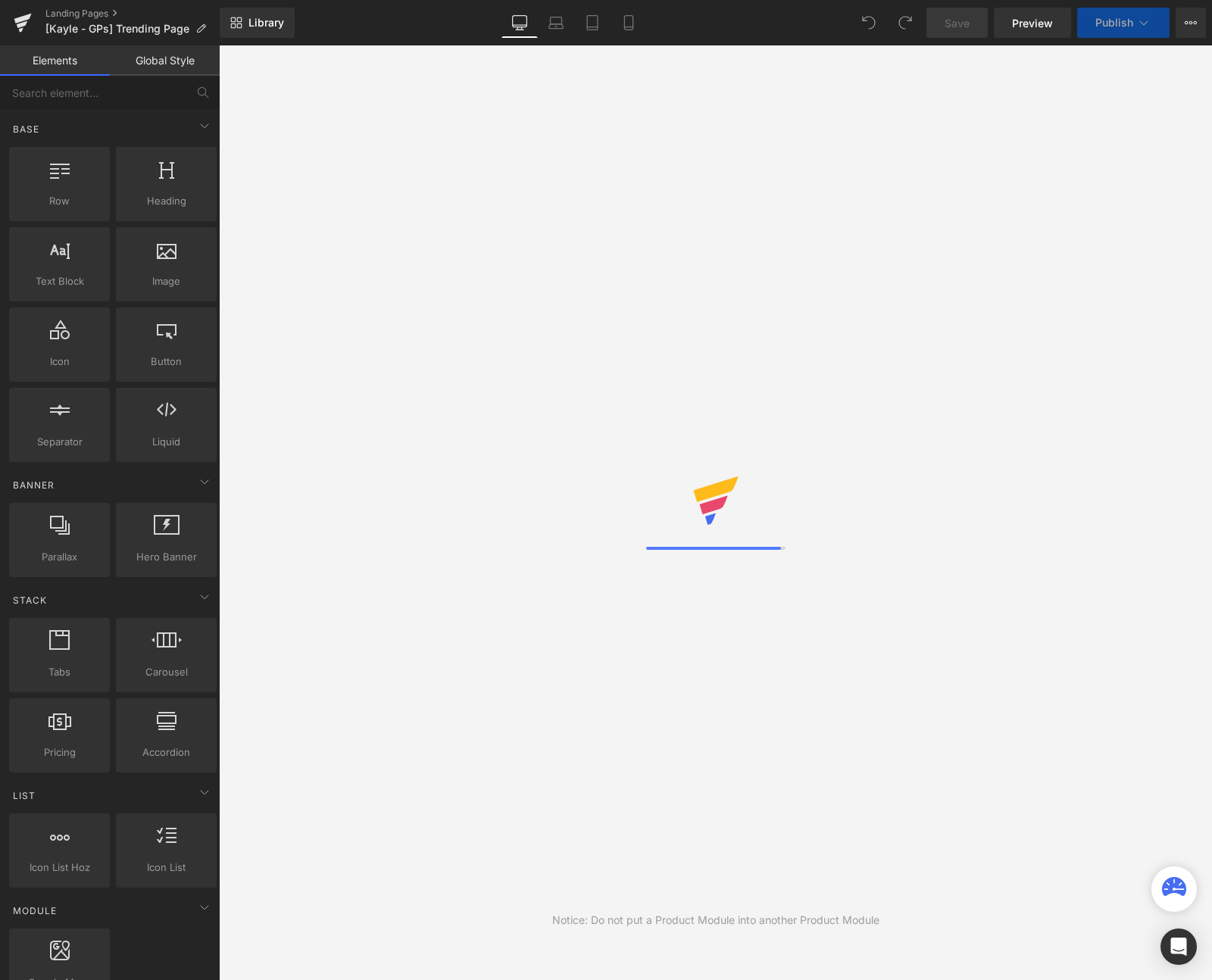
click at [1177, 889] on icon at bounding box center [1178, 889] width 11 height 3
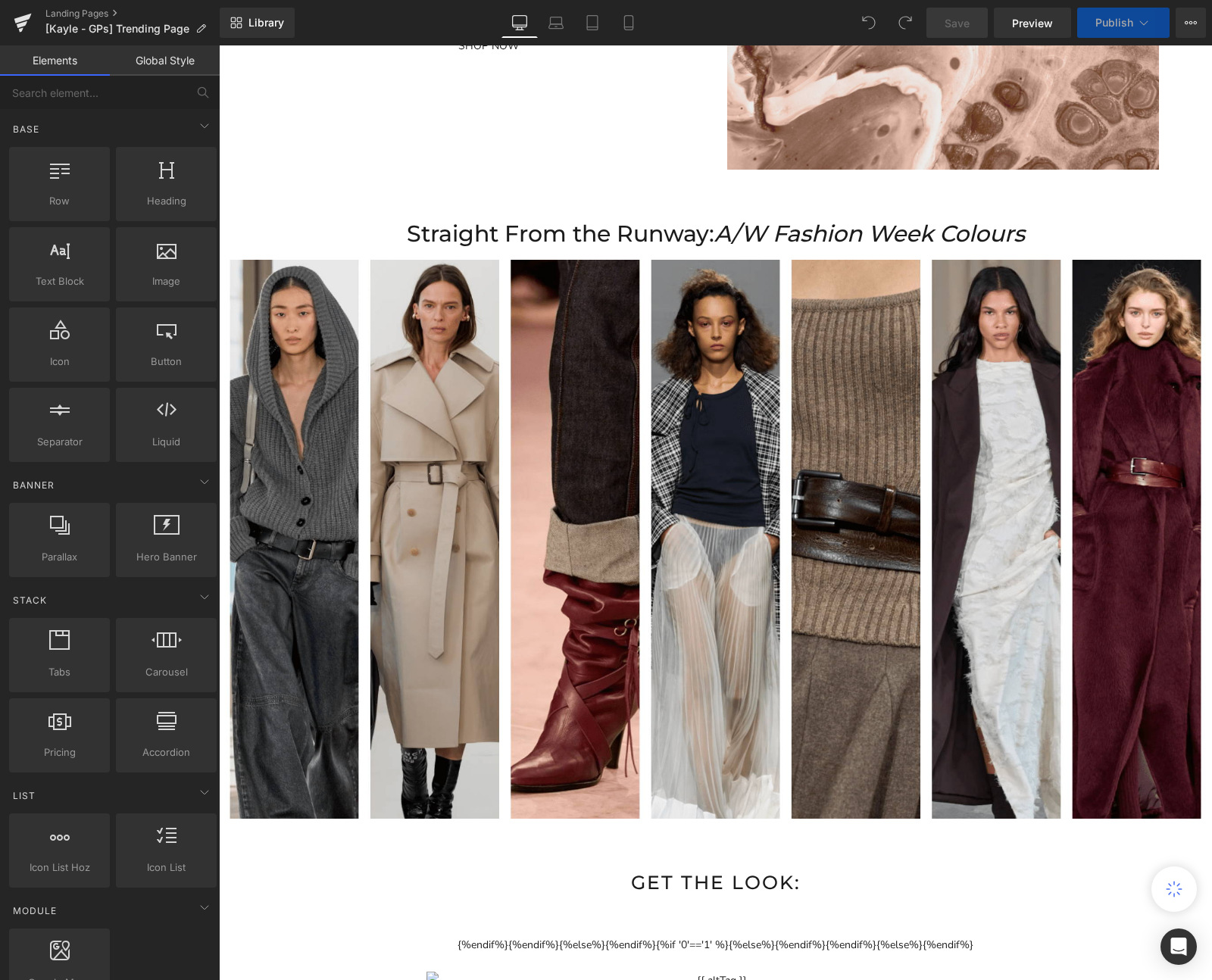
scroll to position [1008, 0]
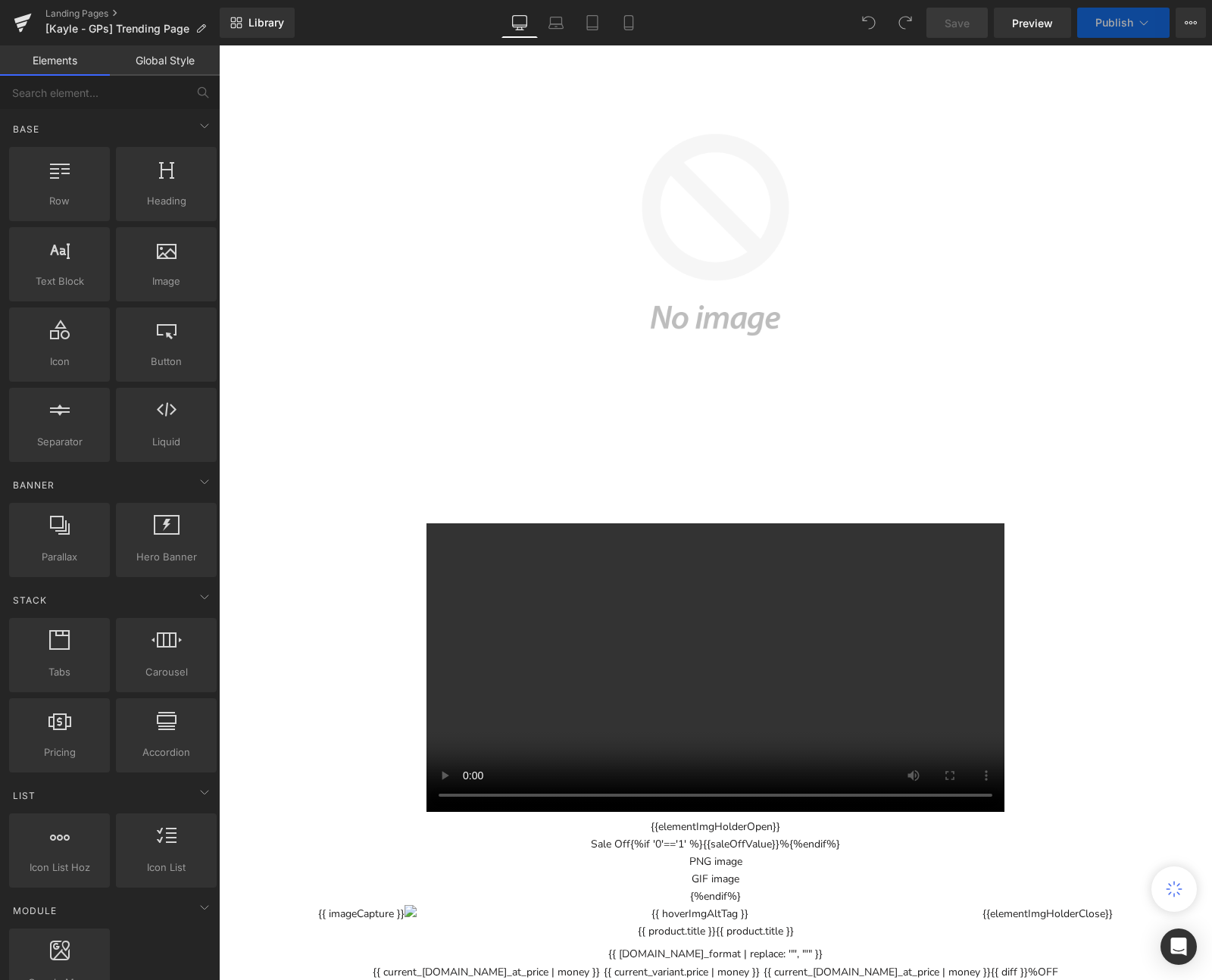
scroll to position [1729, 0]
click at [931, 272] on button "3D model" at bounding box center [709, 314] width 951 height 848
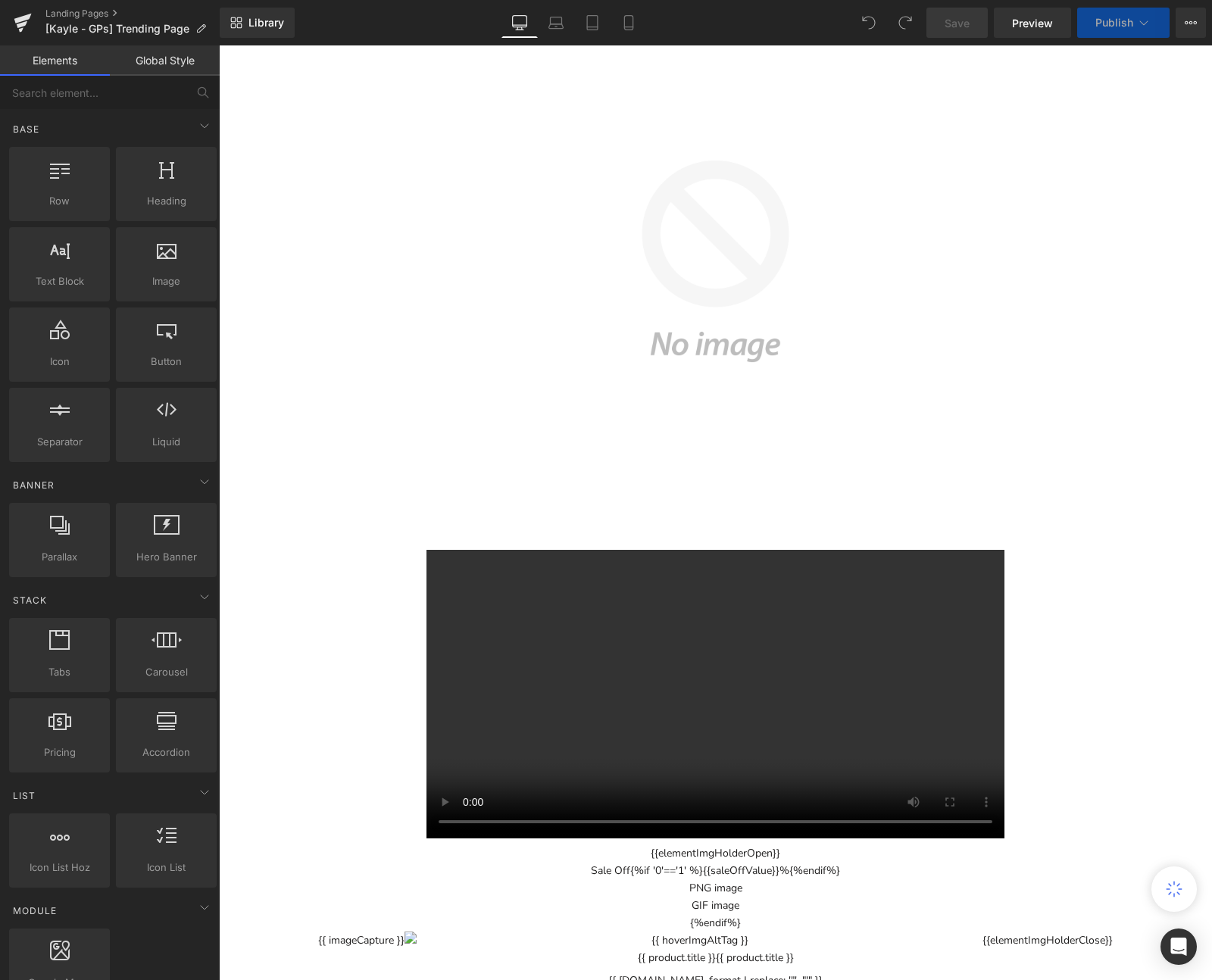
click at [732, 539] on button "3D model" at bounding box center [709, 343] width 951 height 848
click at [490, 617] on button "3D model" at bounding box center [709, 343] width 951 height 848
click at [423, 618] on button "3D model" at bounding box center [709, 343] width 951 height 848
click at [440, 611] on button "3D model" at bounding box center [709, 343] width 951 height 848
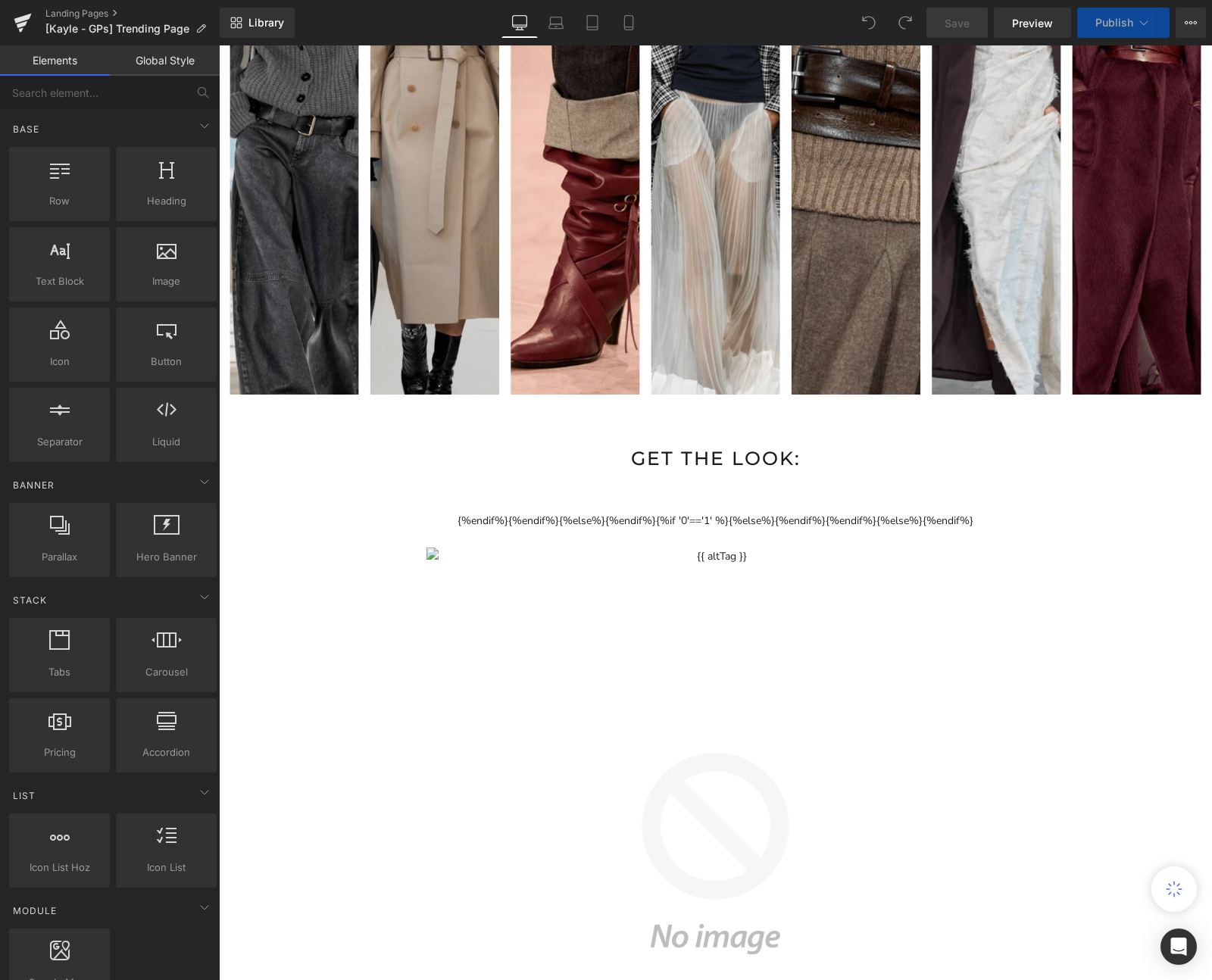
scroll to position [1113, 0]
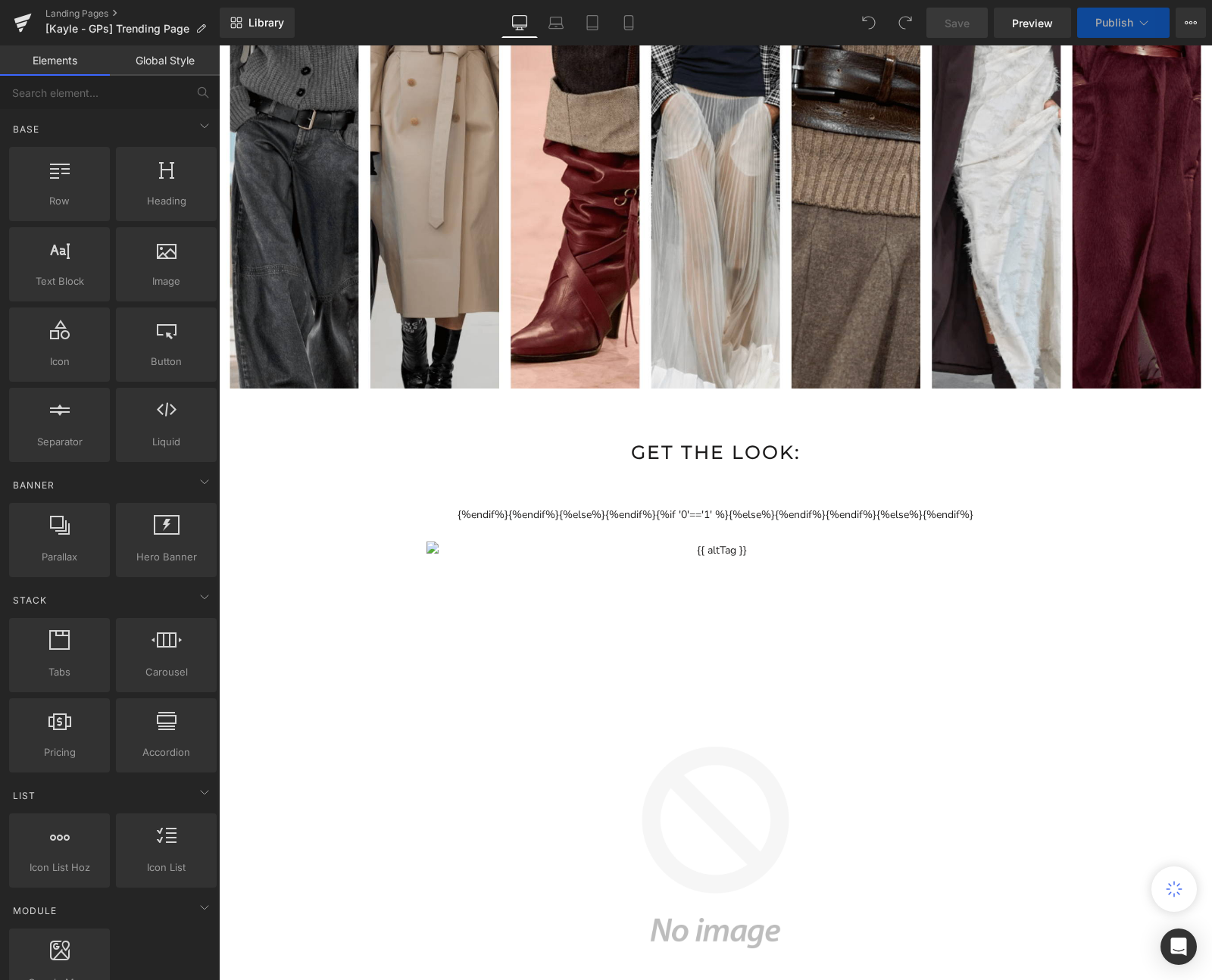
click at [1201, 22] on button "View Live Page View with current Template Save Template to Library Schedule Pub…" at bounding box center [1190, 23] width 31 height 31
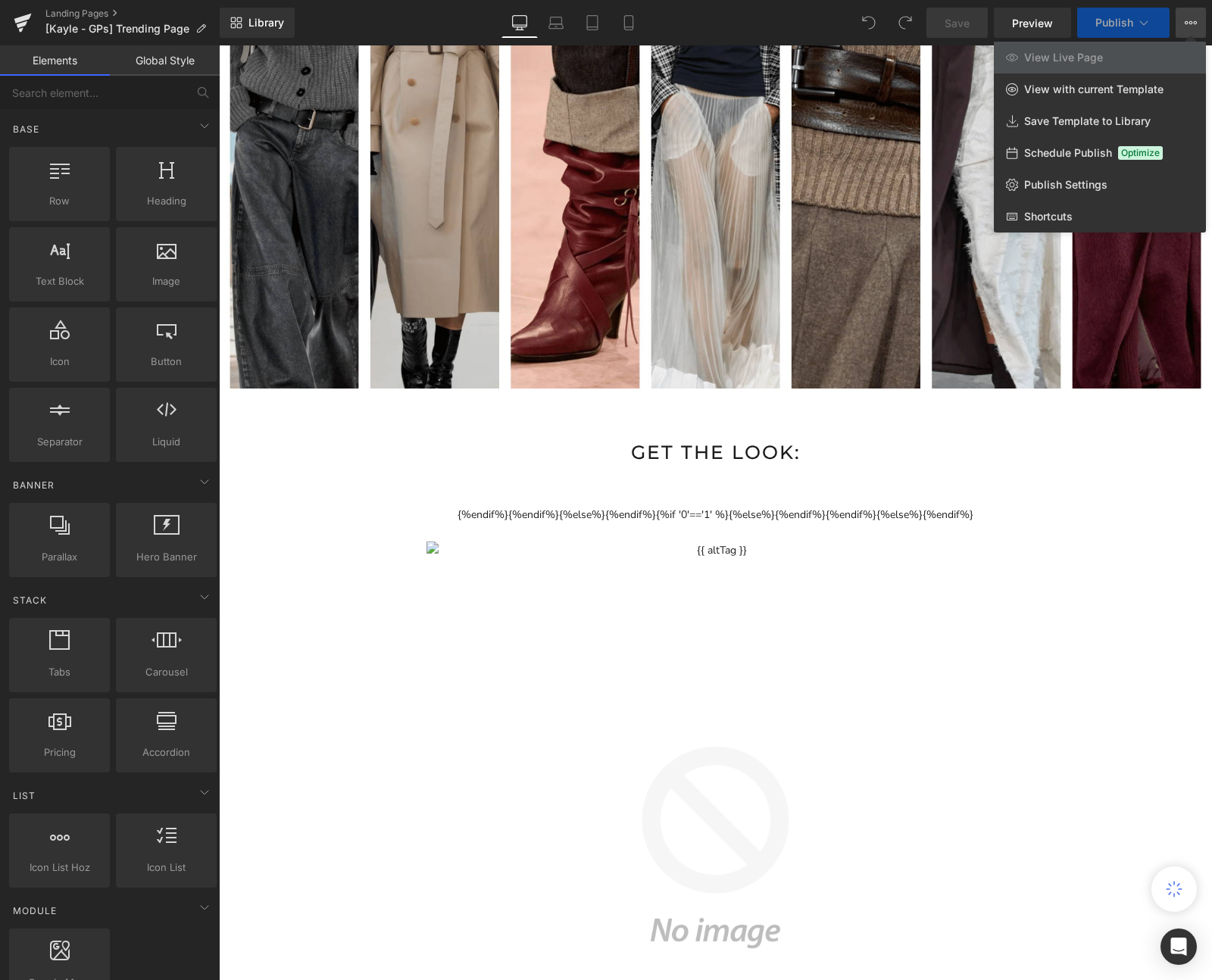
click at [1111, 473] on div at bounding box center [715, 512] width 993 height 934
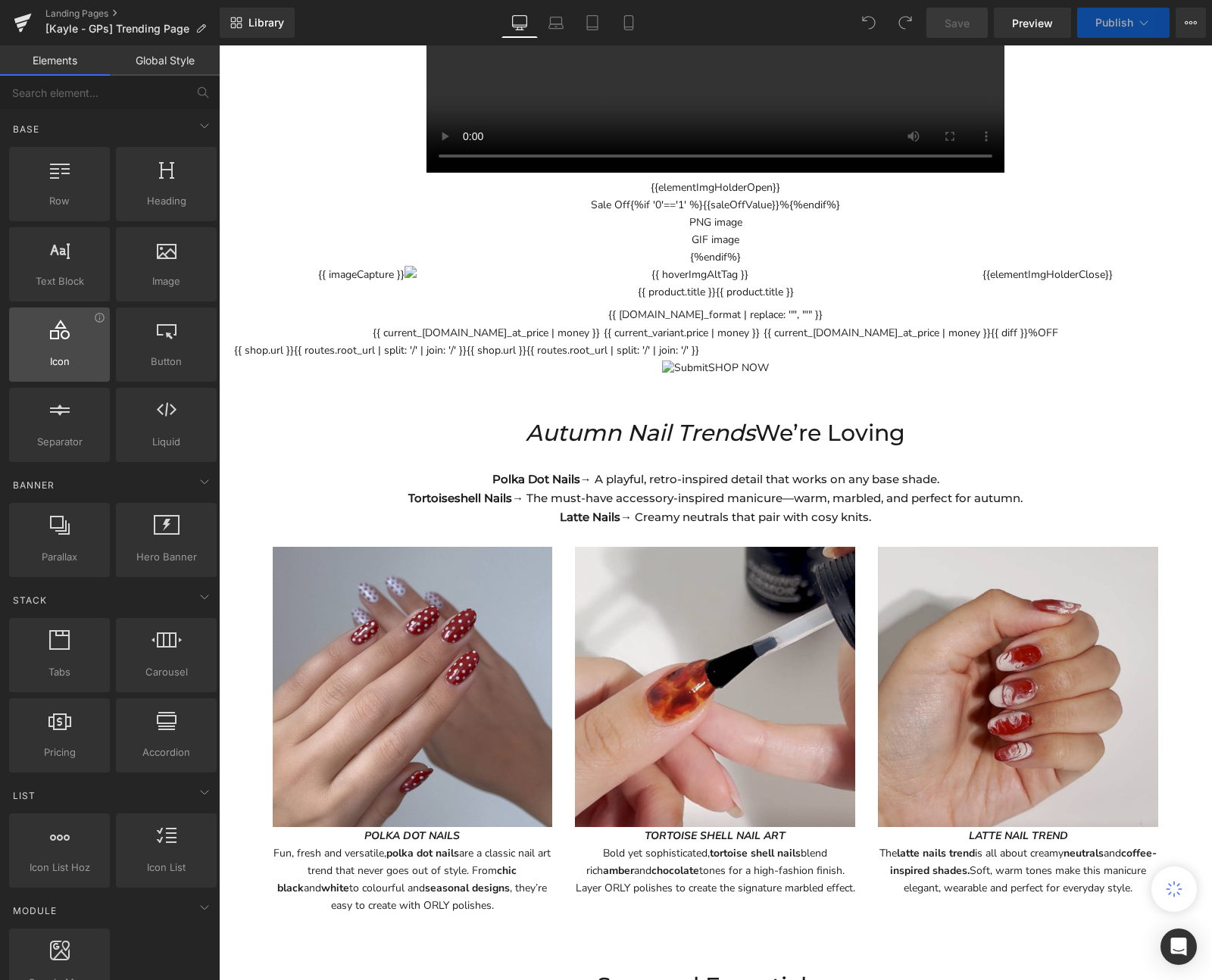
scroll to position [2051, 0]
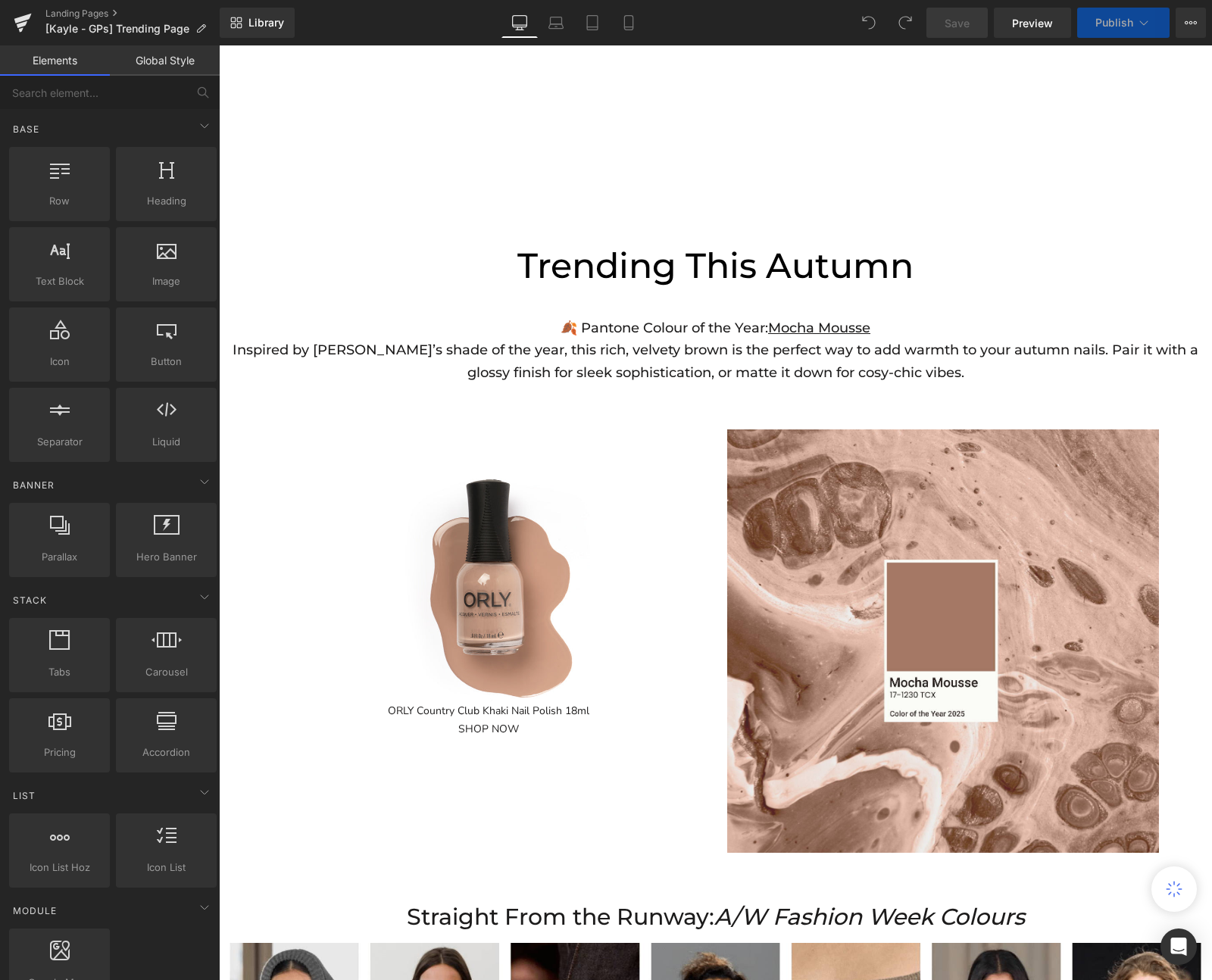
click at [859, 412] on div "Sale Off ORLY Country Club Khaki Nail Polish 18ml SHOP NOW Row" at bounding box center [715, 633] width 909 height 454
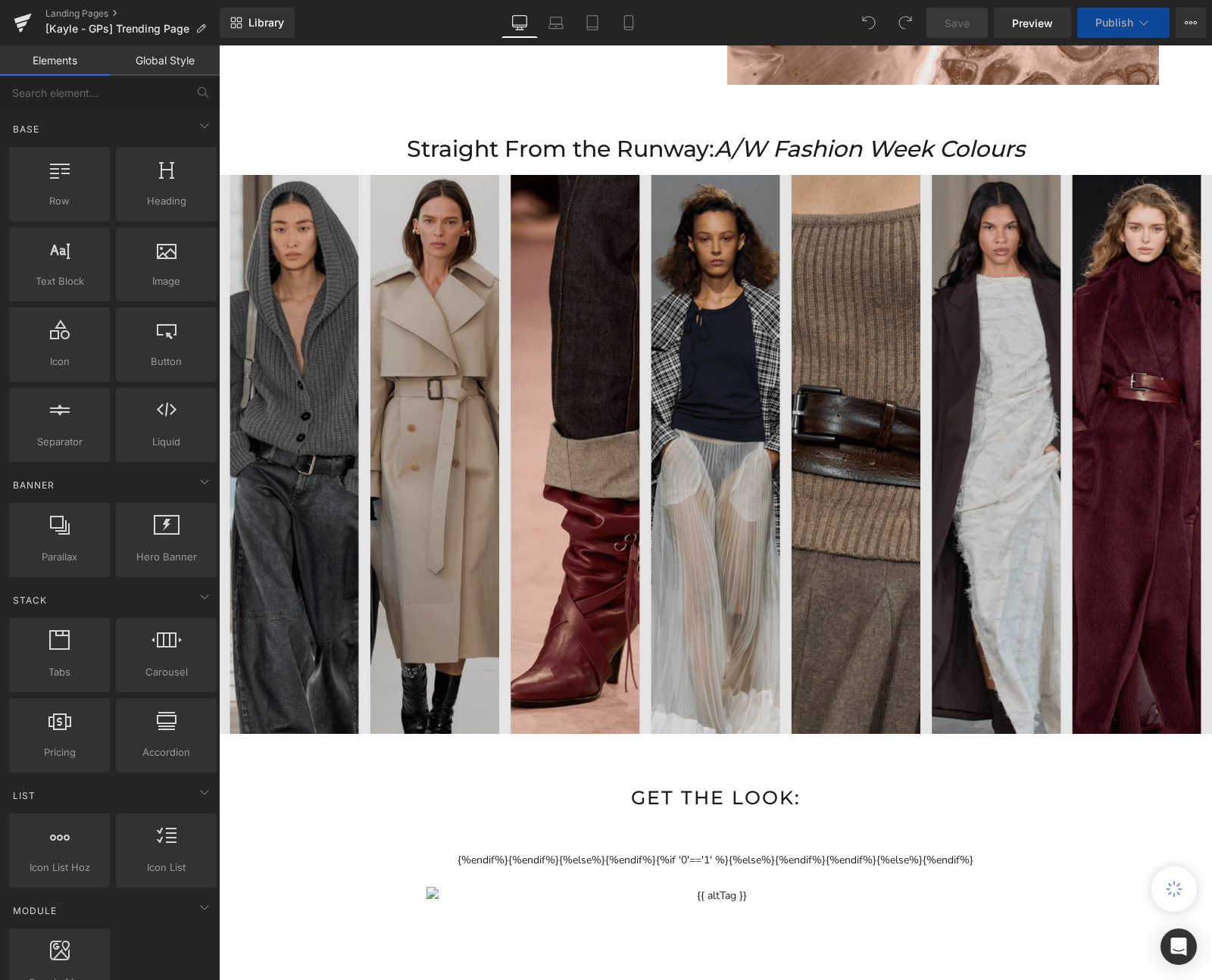
scroll to position [1332, 0]
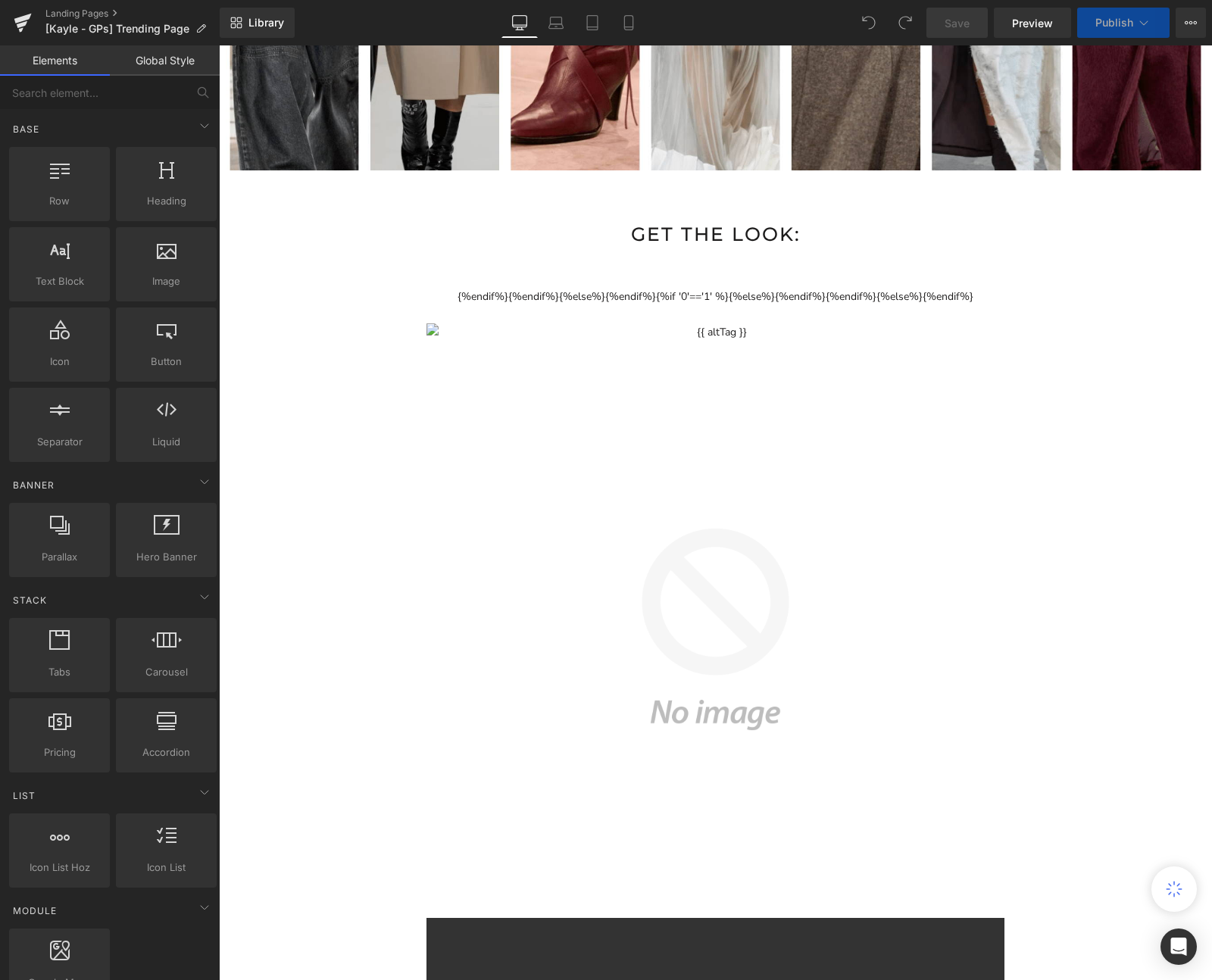
click at [759, 293] on button "3D model" at bounding box center [709, 712] width 951 height 848
click at [761, 288] on button "3D model" at bounding box center [709, 712] width 951 height 848
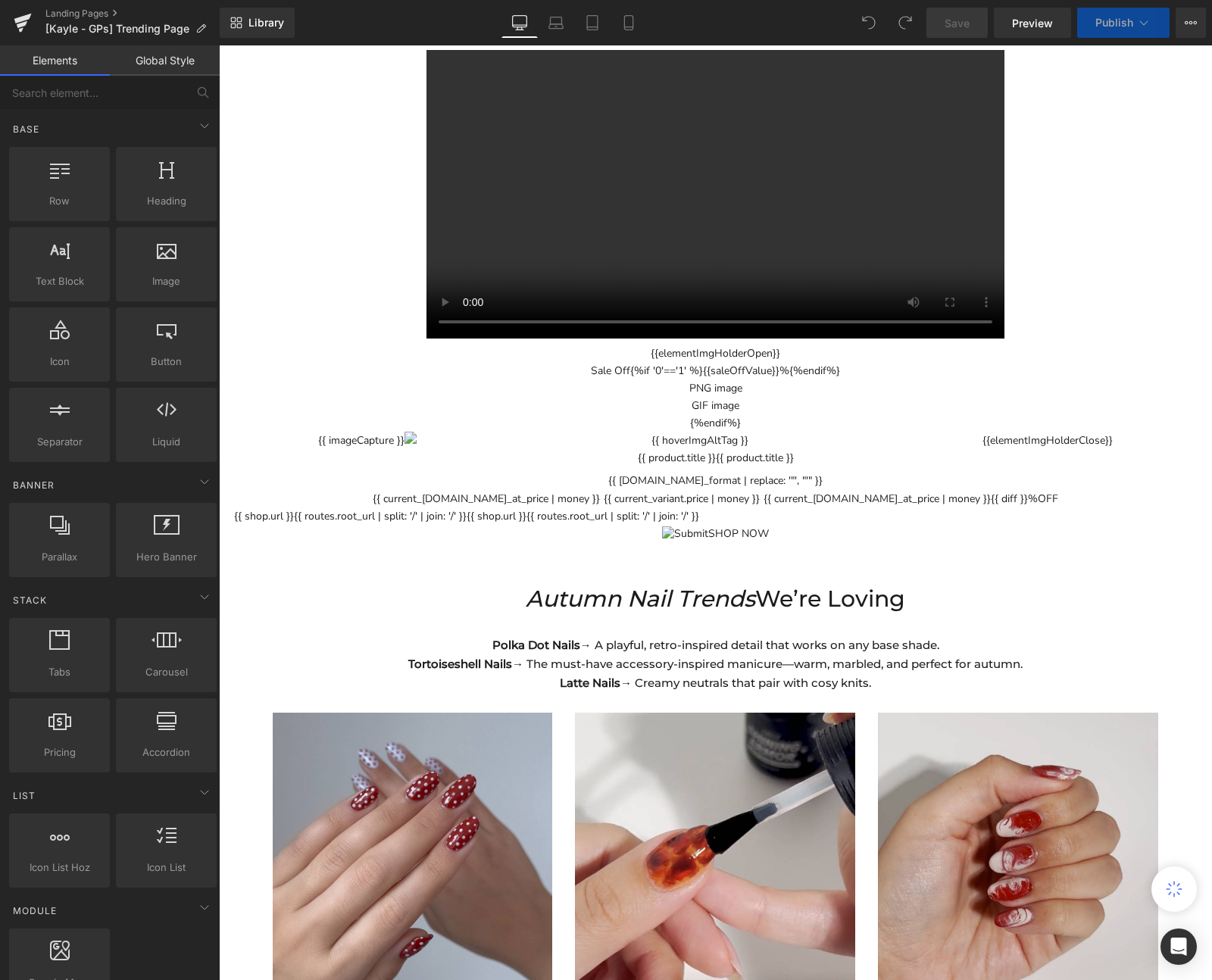
scroll to position [2217, 0]
